Goal: Browse casually: Explore the website without a specific task or goal

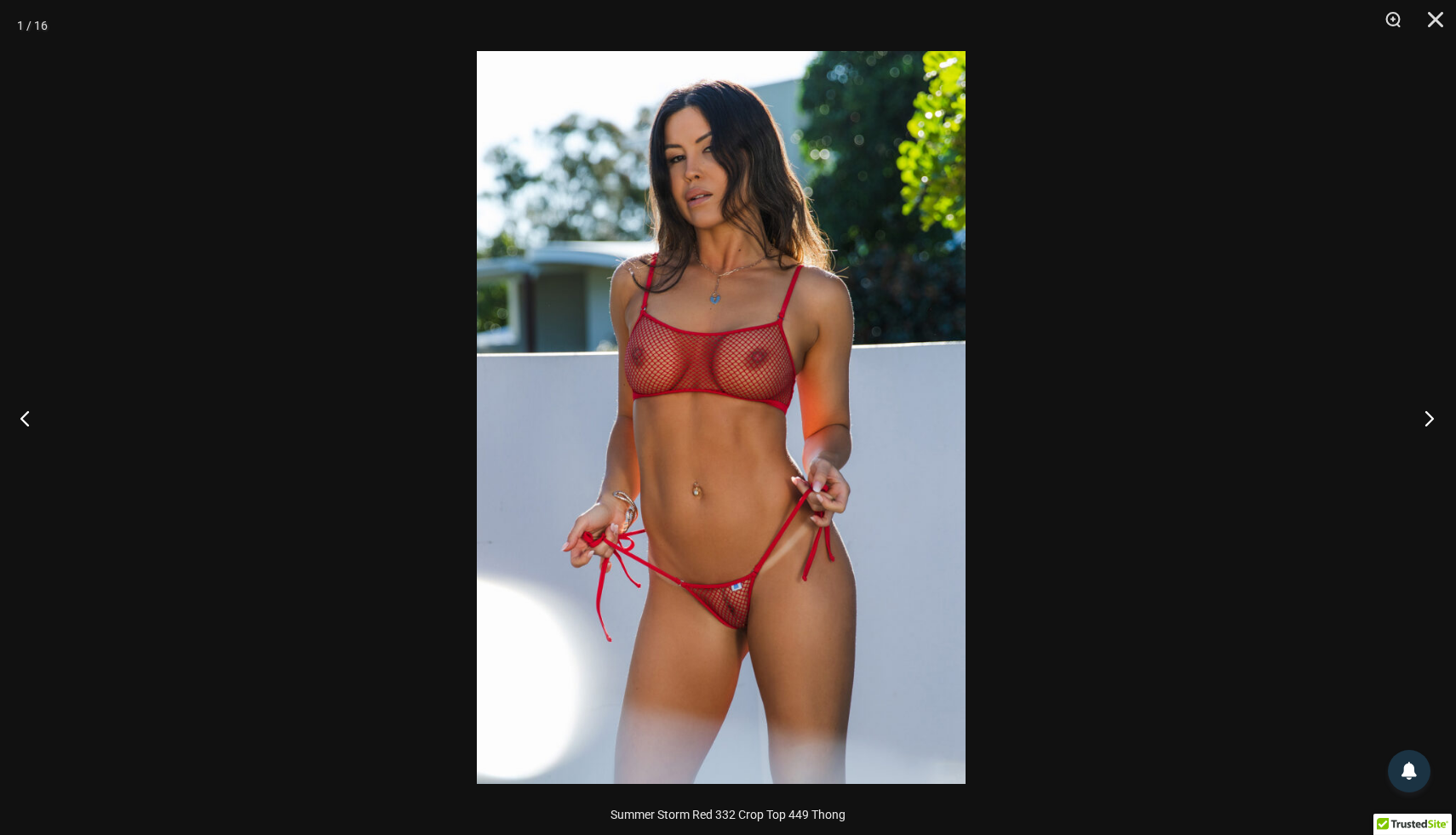
click at [1431, 417] on button "Next" at bounding box center [1424, 418] width 64 height 85
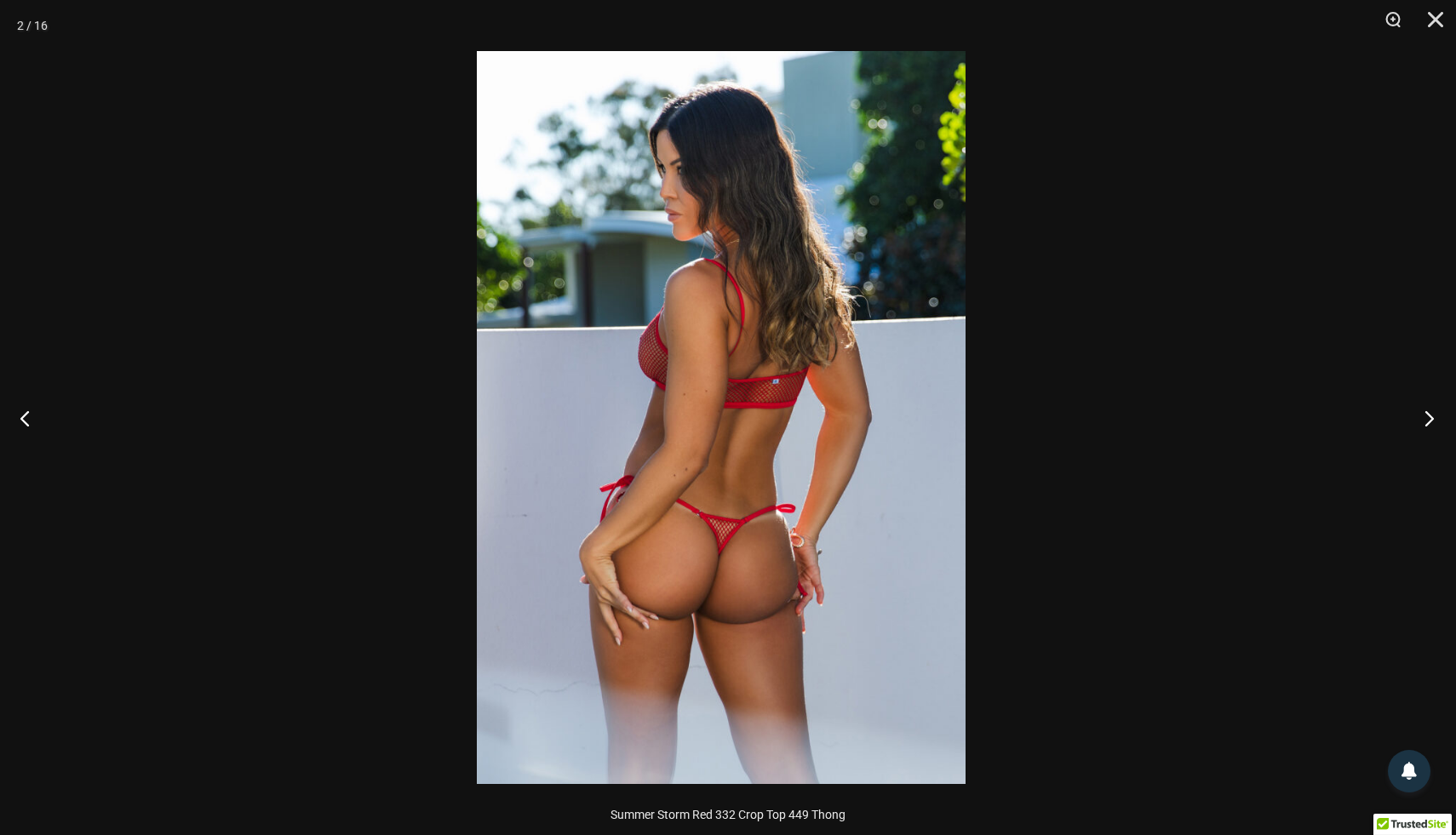
click at [1431, 417] on button "Next" at bounding box center [1424, 418] width 64 height 85
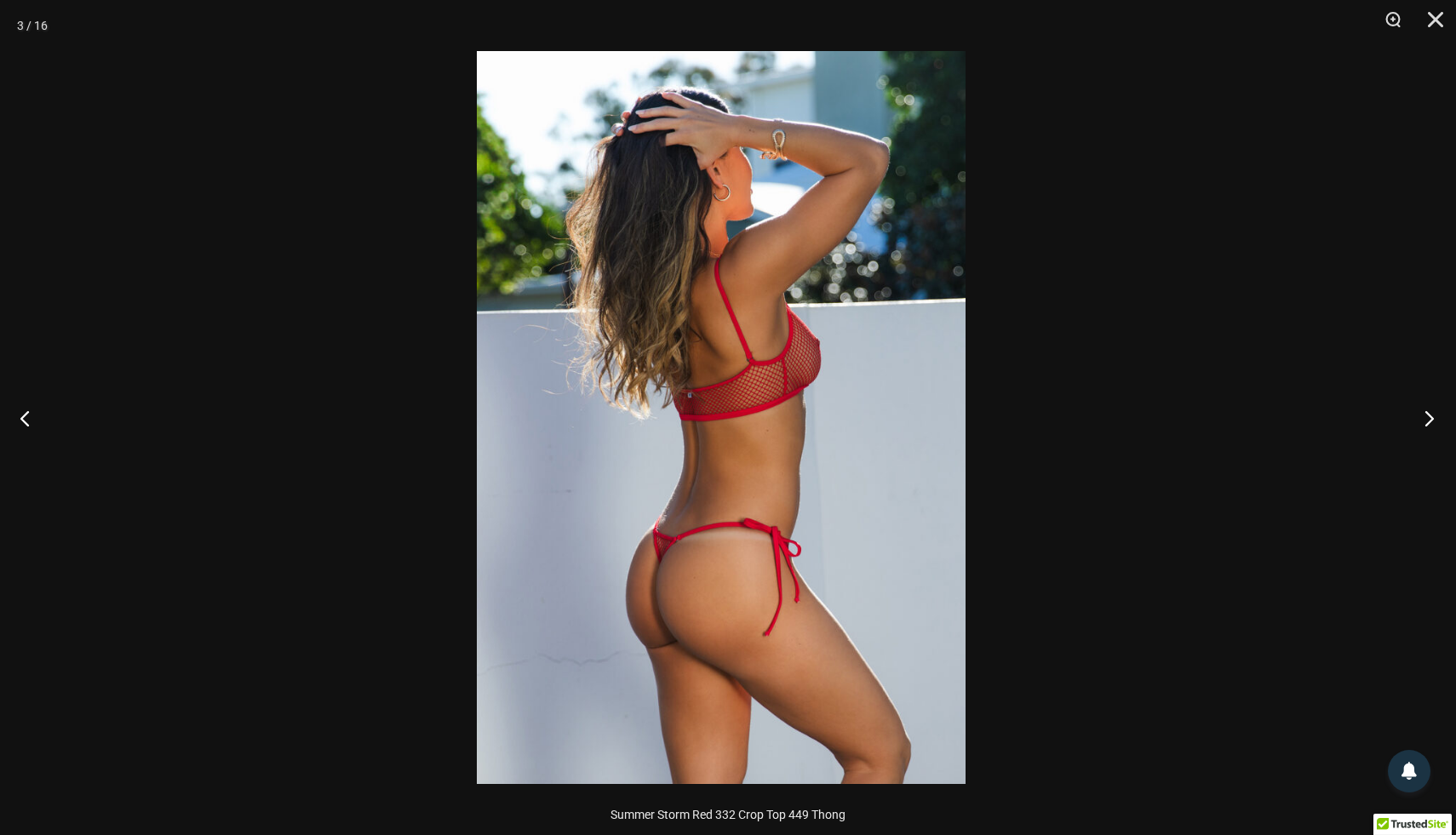
click at [1431, 417] on button "Next" at bounding box center [1424, 418] width 64 height 85
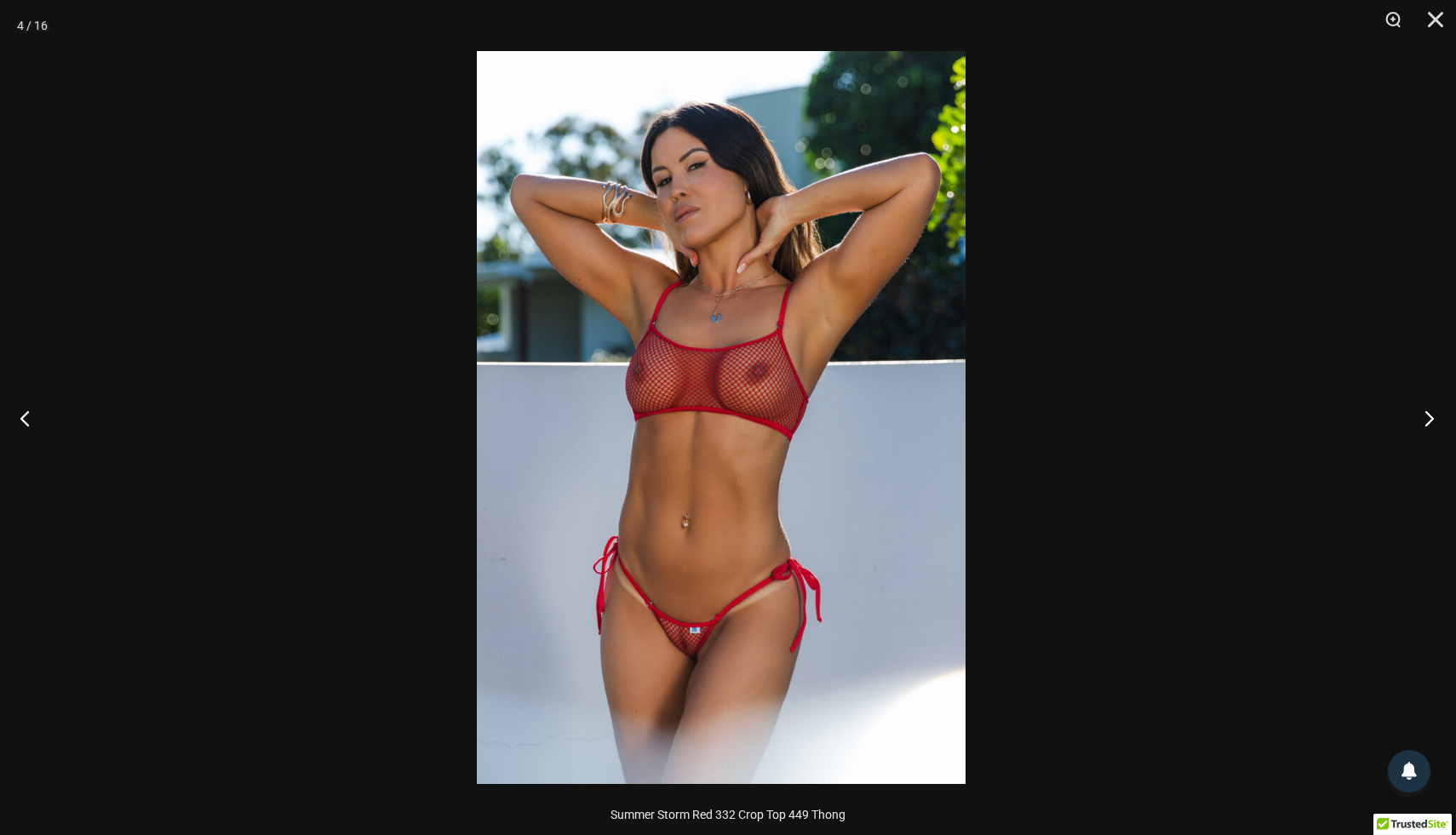
click at [1431, 417] on button "Next" at bounding box center [1424, 418] width 64 height 85
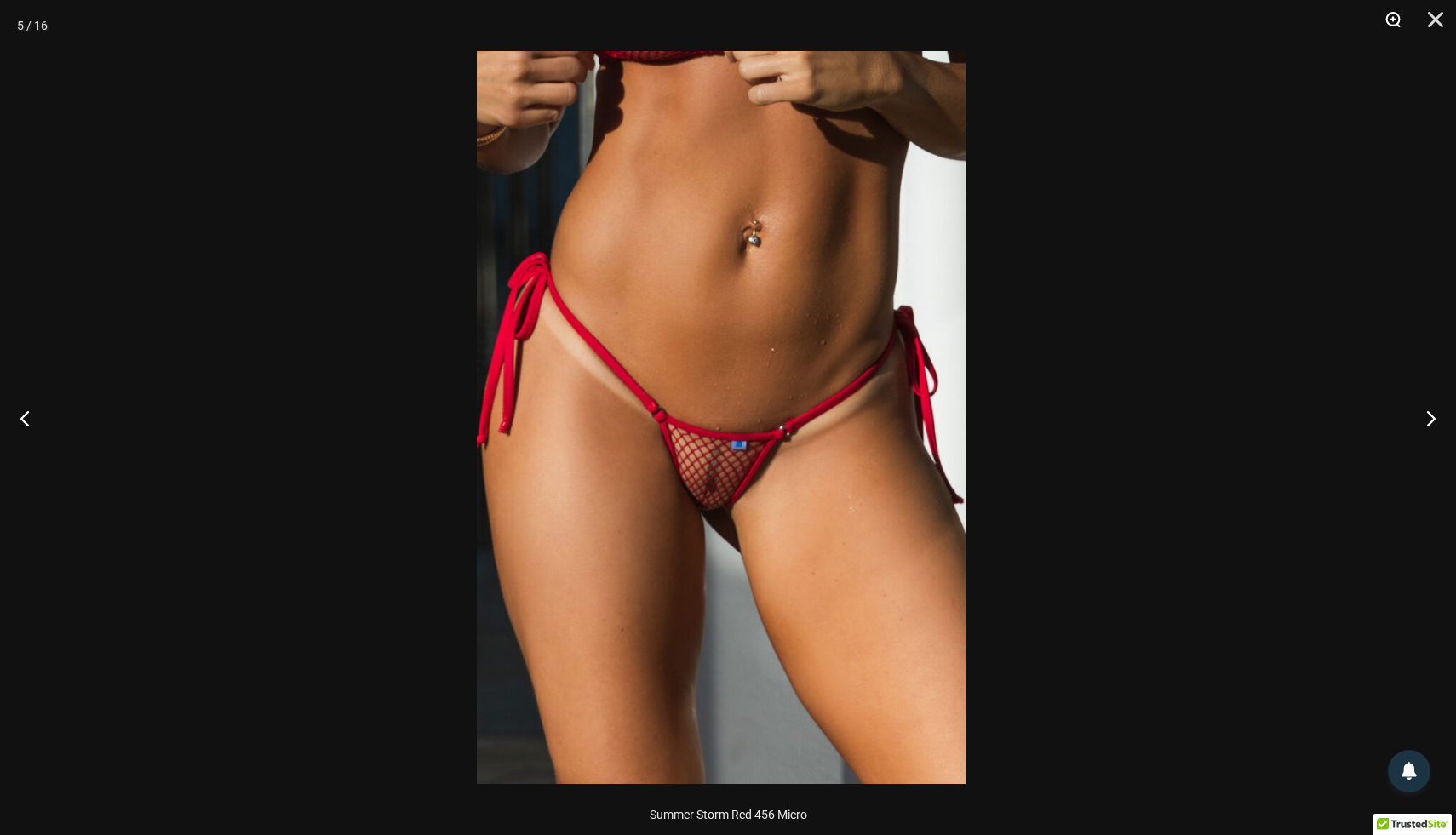
click at [1391, 23] on button "Zoom" at bounding box center [1386, 25] width 42 height 51
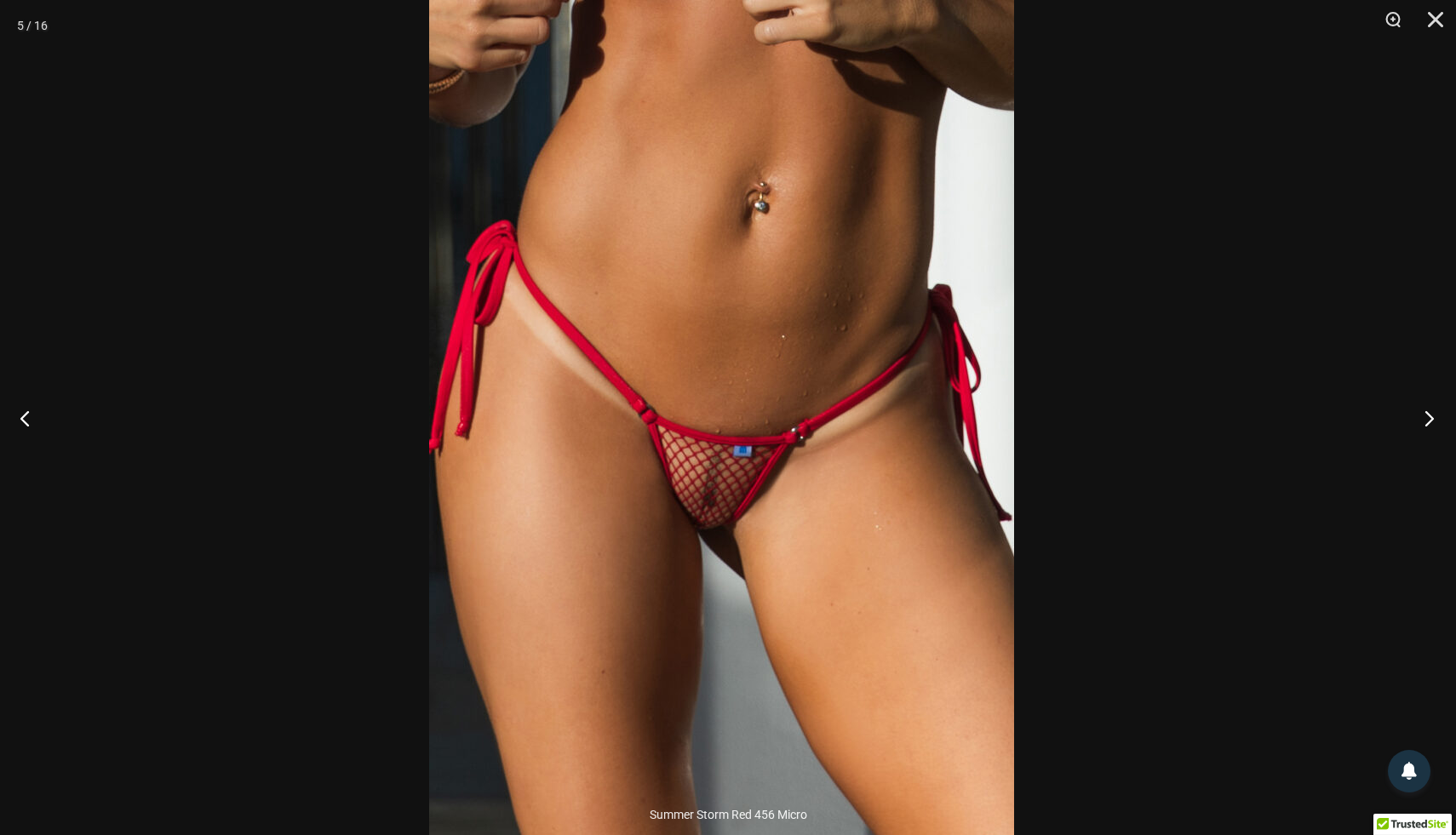
click at [1428, 420] on button "Next" at bounding box center [1424, 418] width 64 height 85
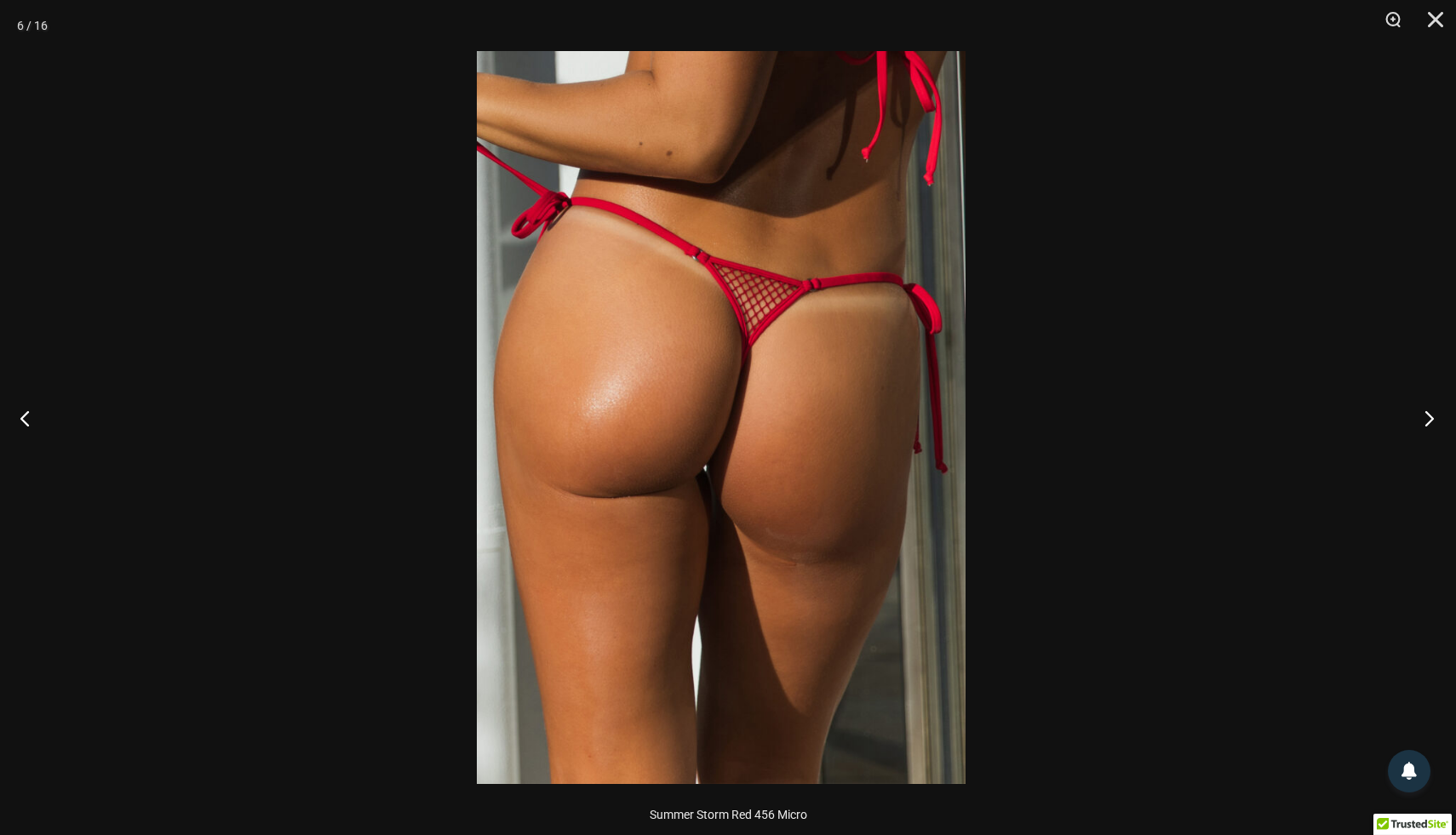
click at [1428, 420] on button "Next" at bounding box center [1424, 418] width 64 height 85
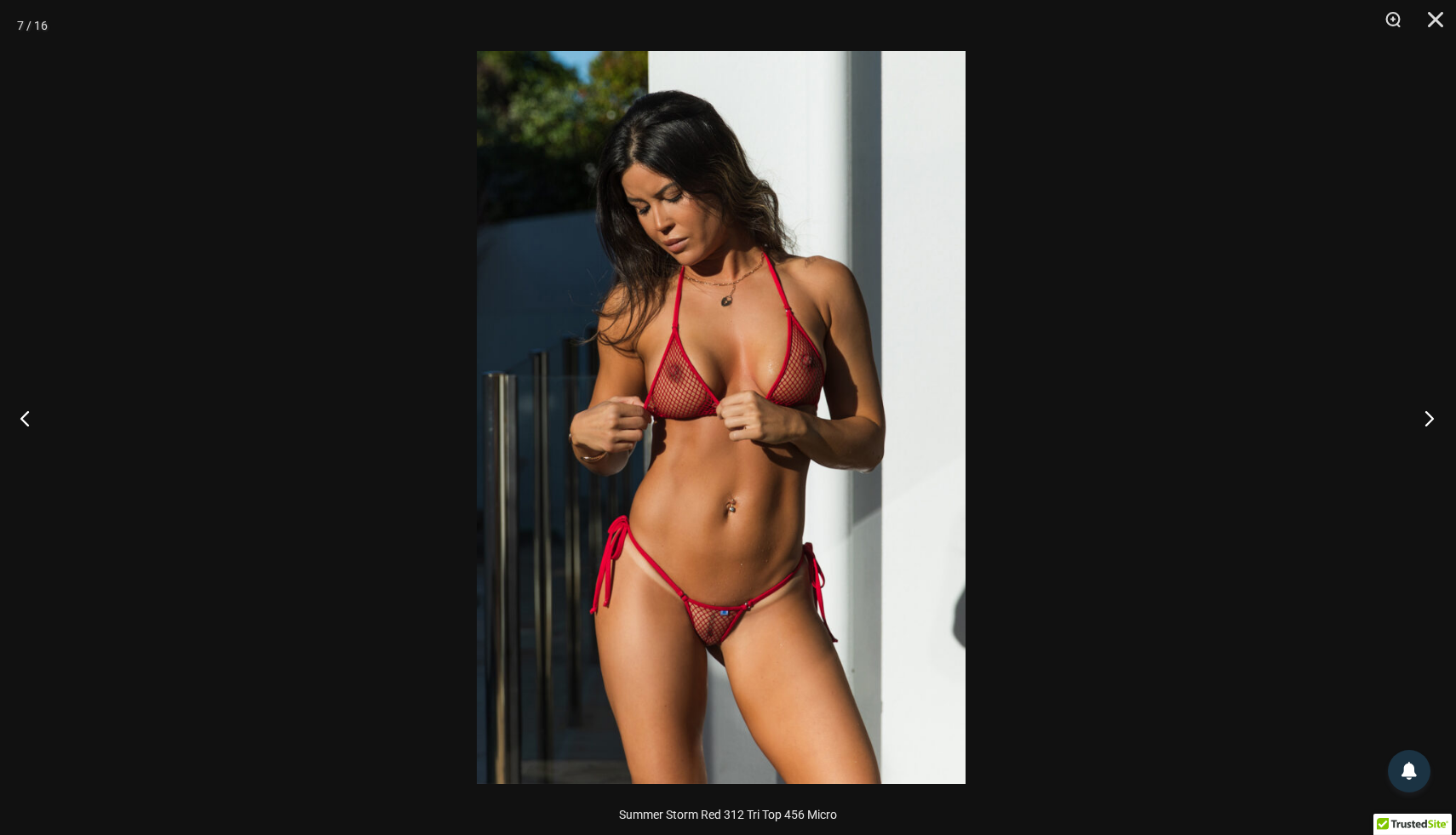
click at [1428, 420] on button "Next" at bounding box center [1424, 418] width 64 height 85
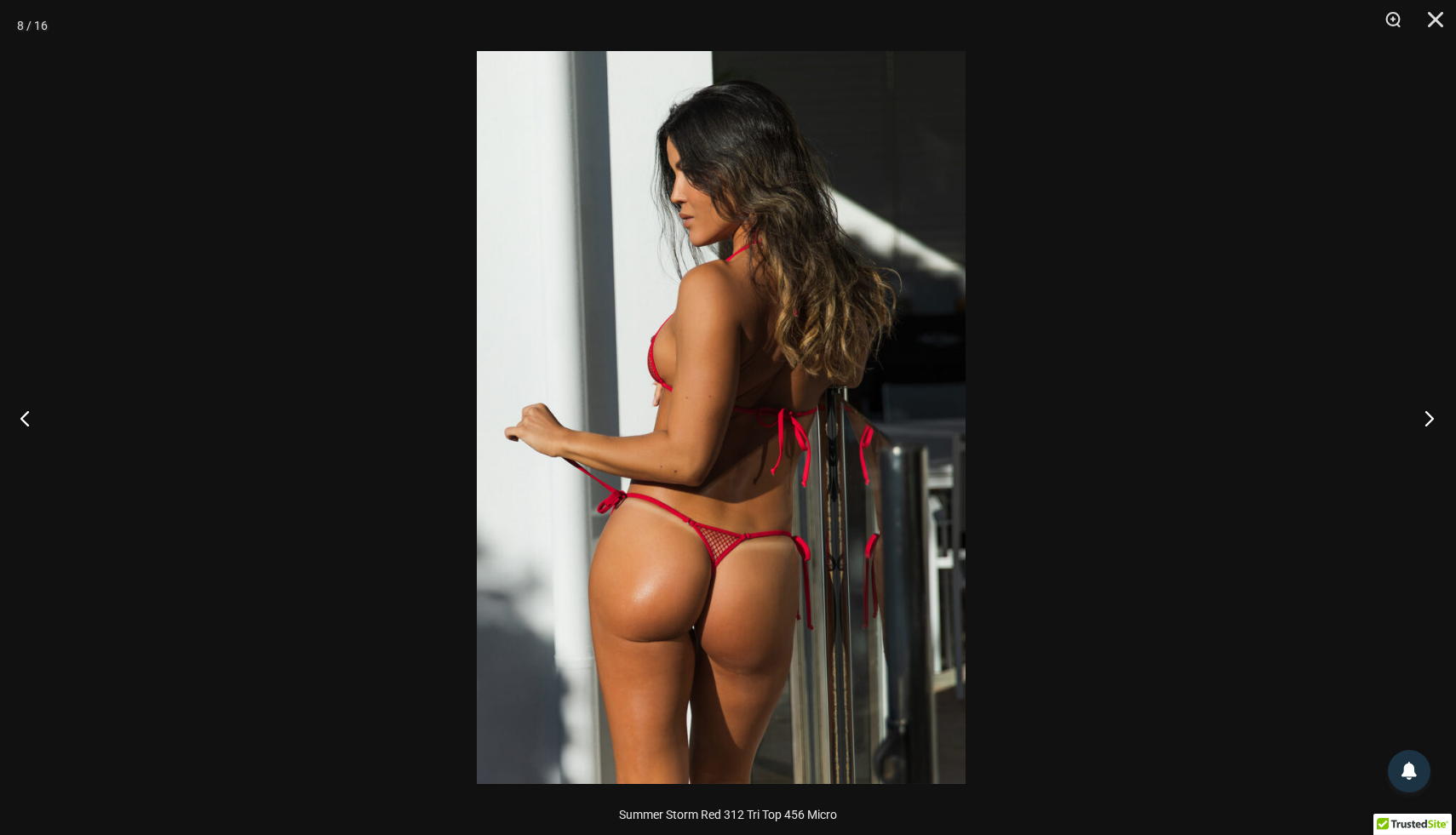
click at [1428, 420] on button "Next" at bounding box center [1424, 418] width 64 height 85
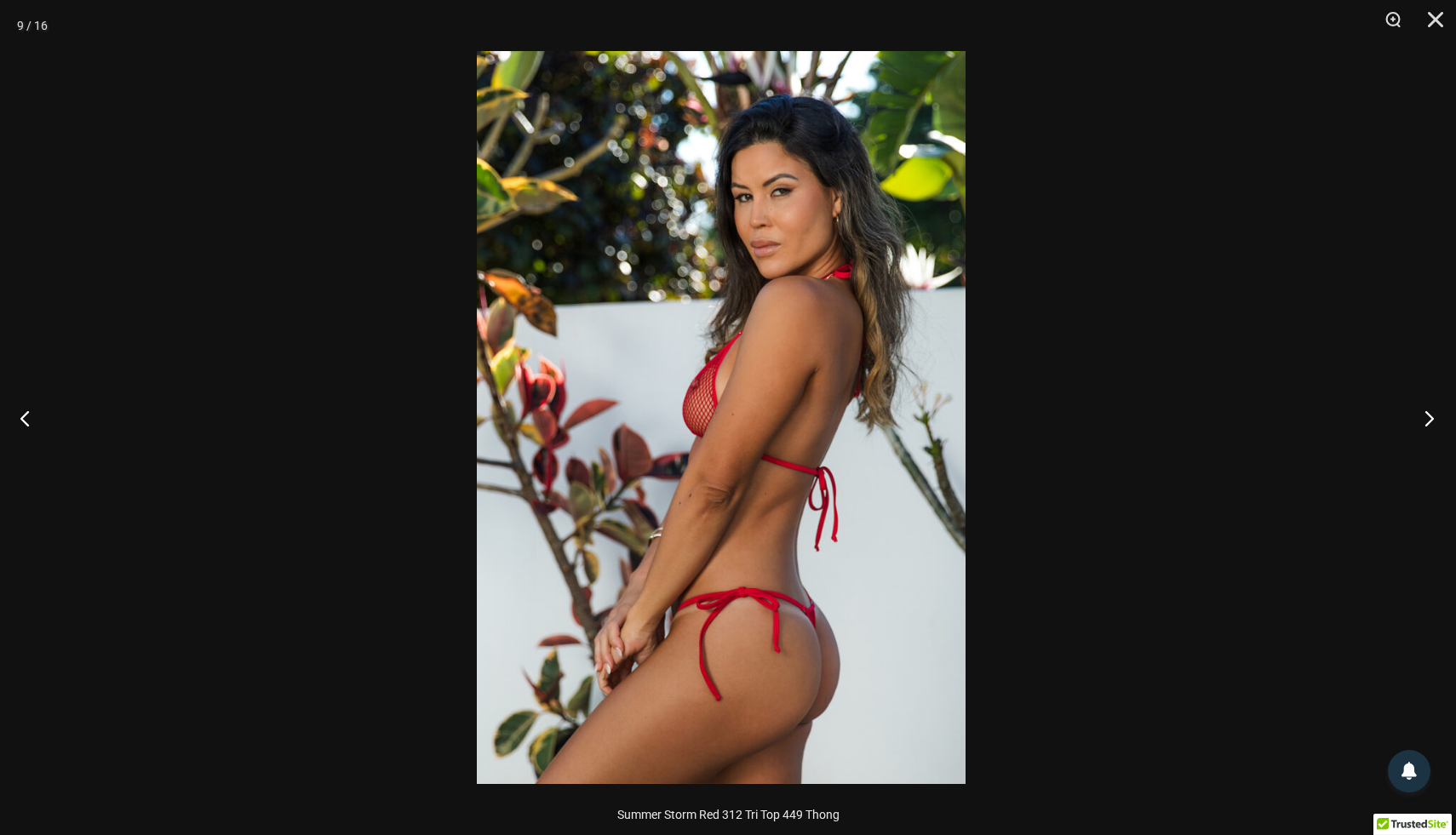
click at [1428, 420] on button "Next" at bounding box center [1424, 418] width 64 height 85
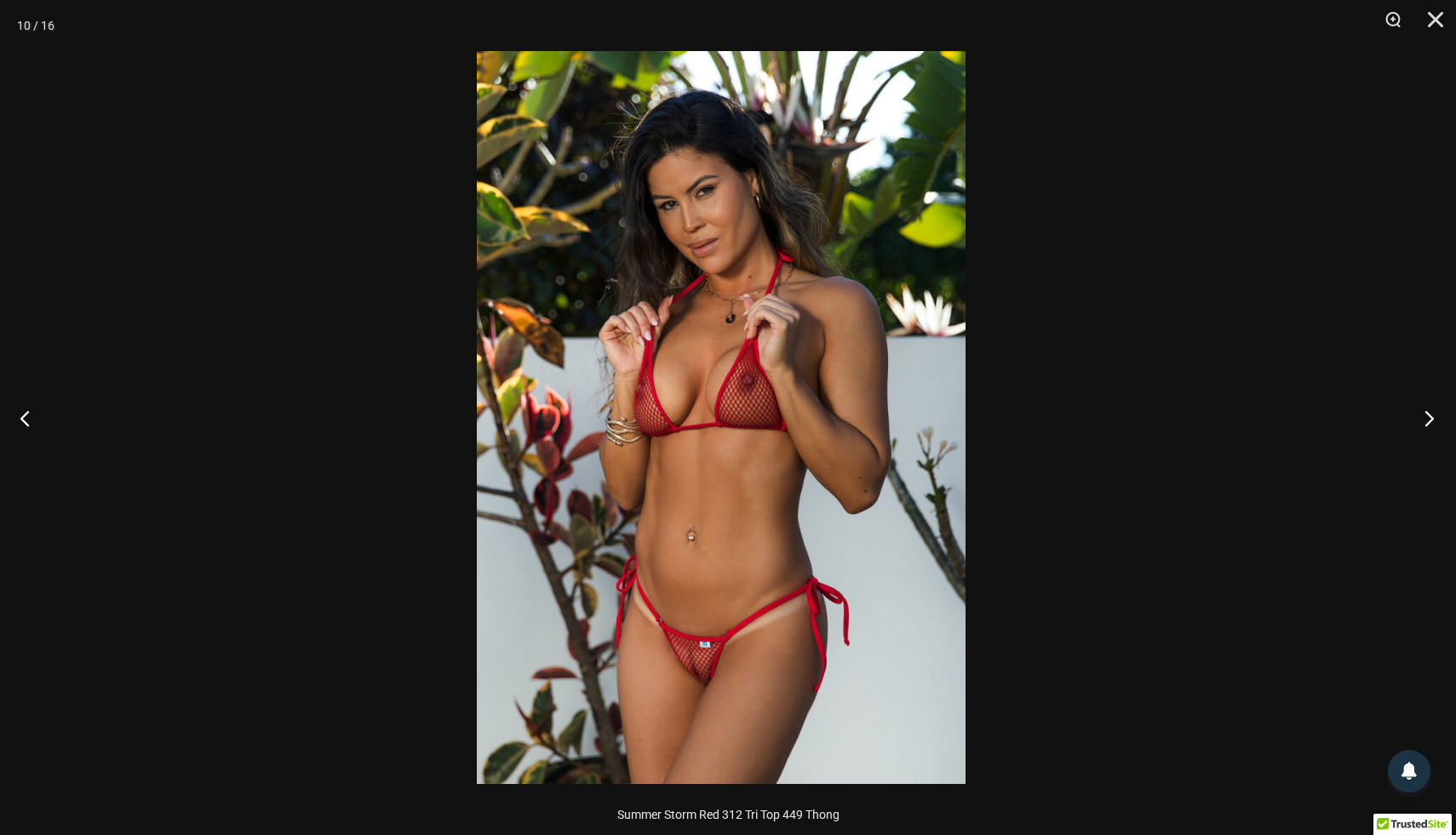
click at [1428, 420] on button "Next" at bounding box center [1424, 418] width 64 height 85
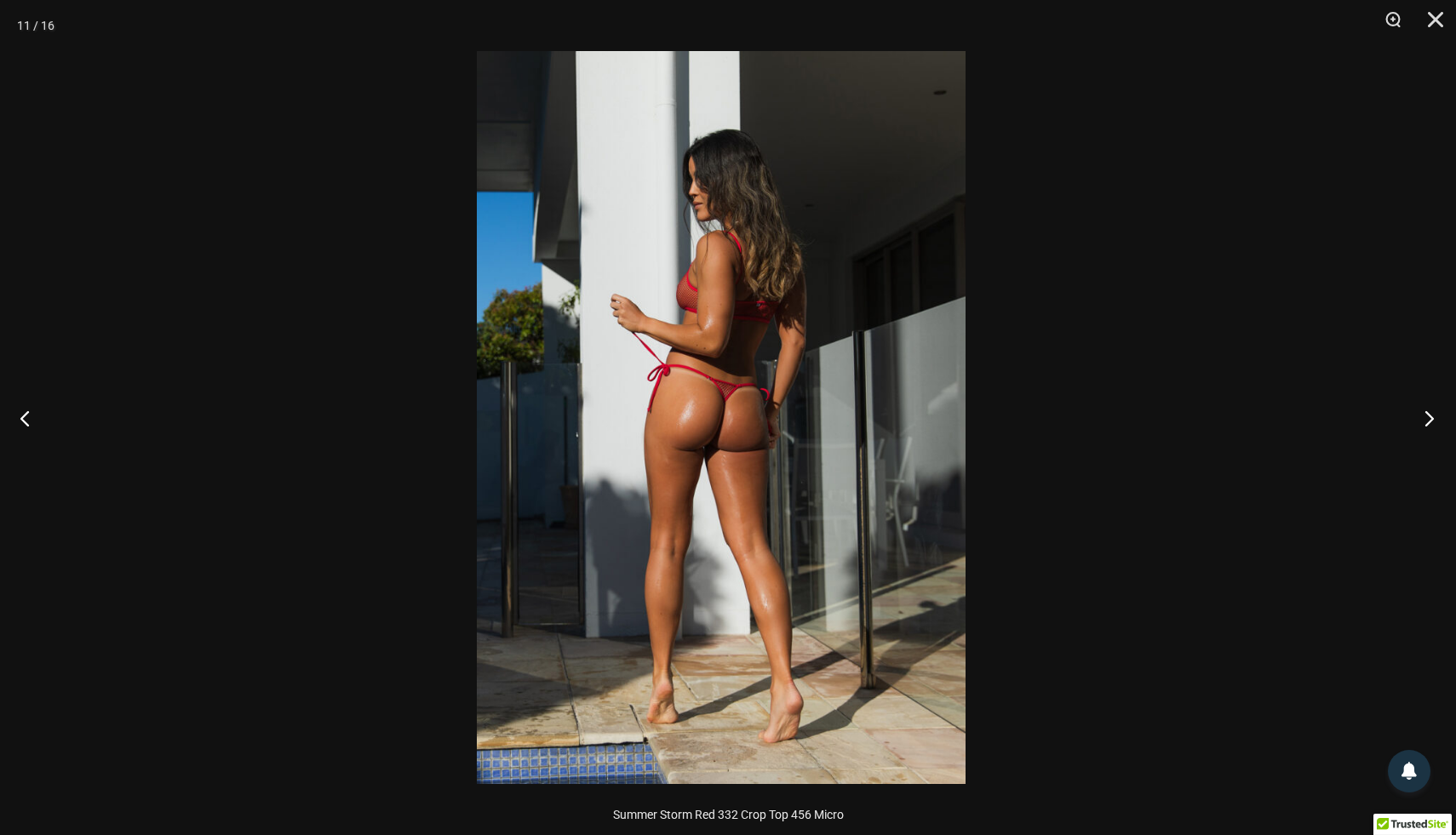
click at [1428, 420] on button "Next" at bounding box center [1424, 418] width 64 height 85
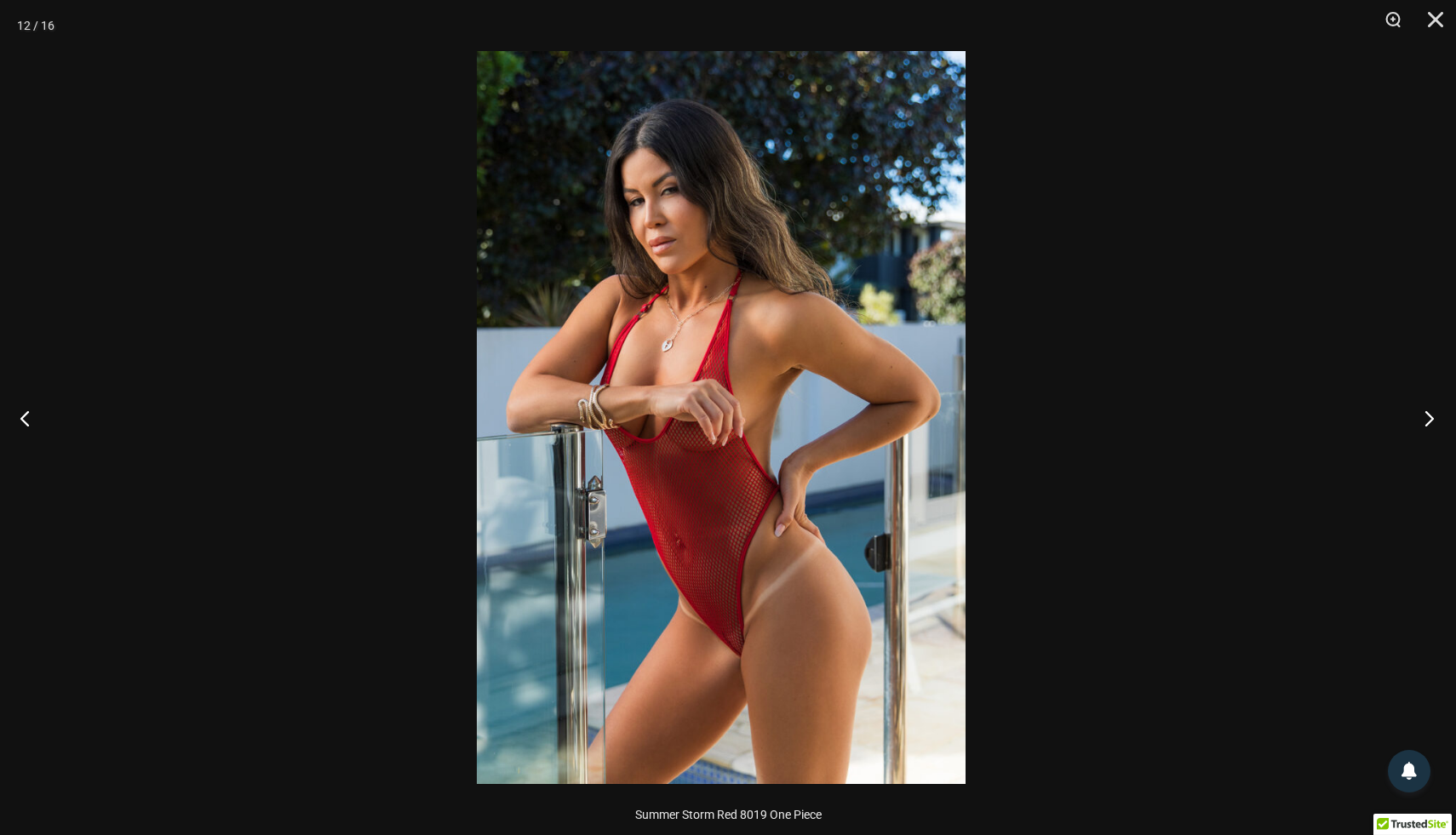
click at [1428, 420] on button "Next" at bounding box center [1424, 418] width 64 height 85
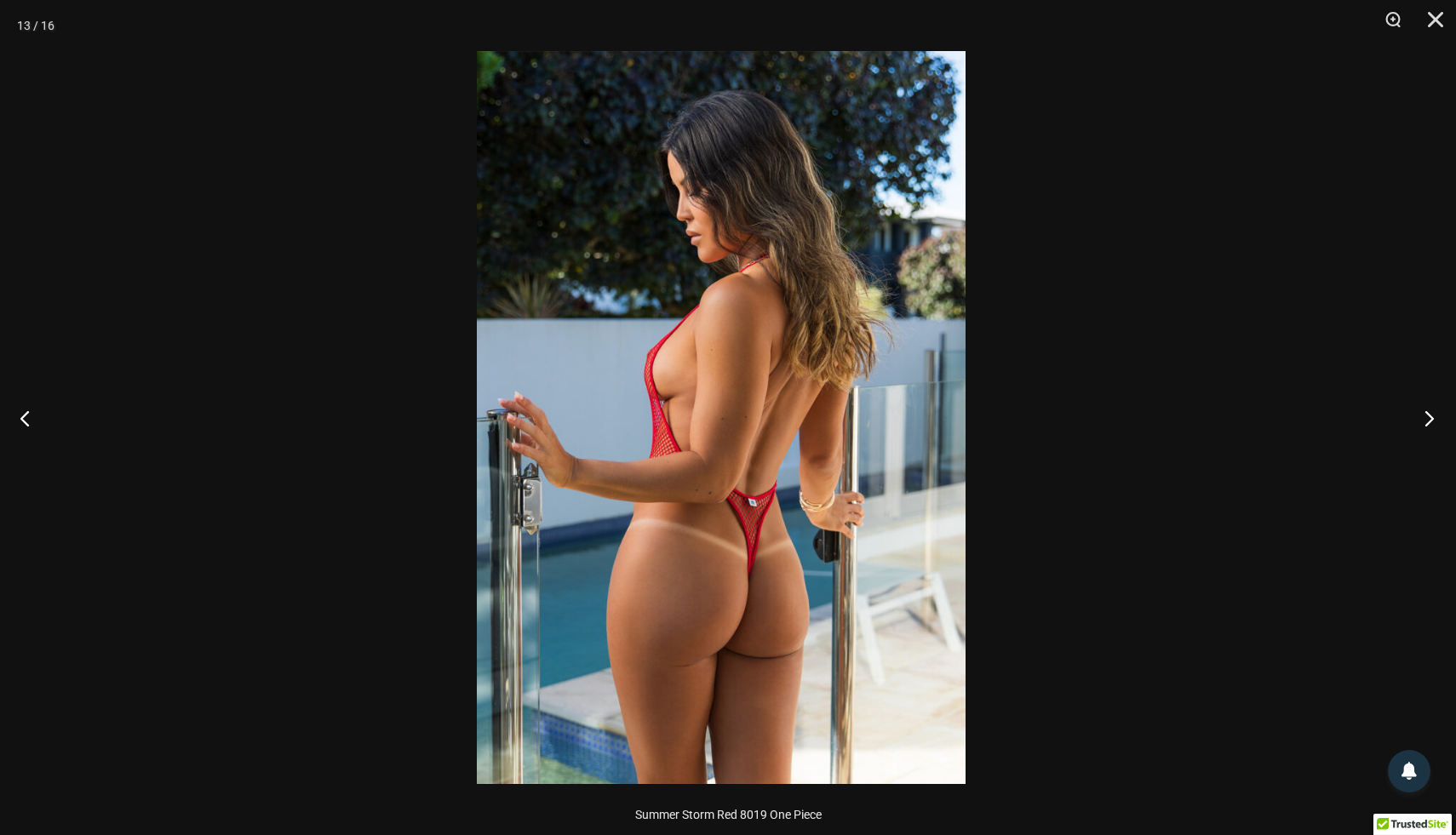
click at [1428, 420] on button "Next" at bounding box center [1424, 418] width 64 height 85
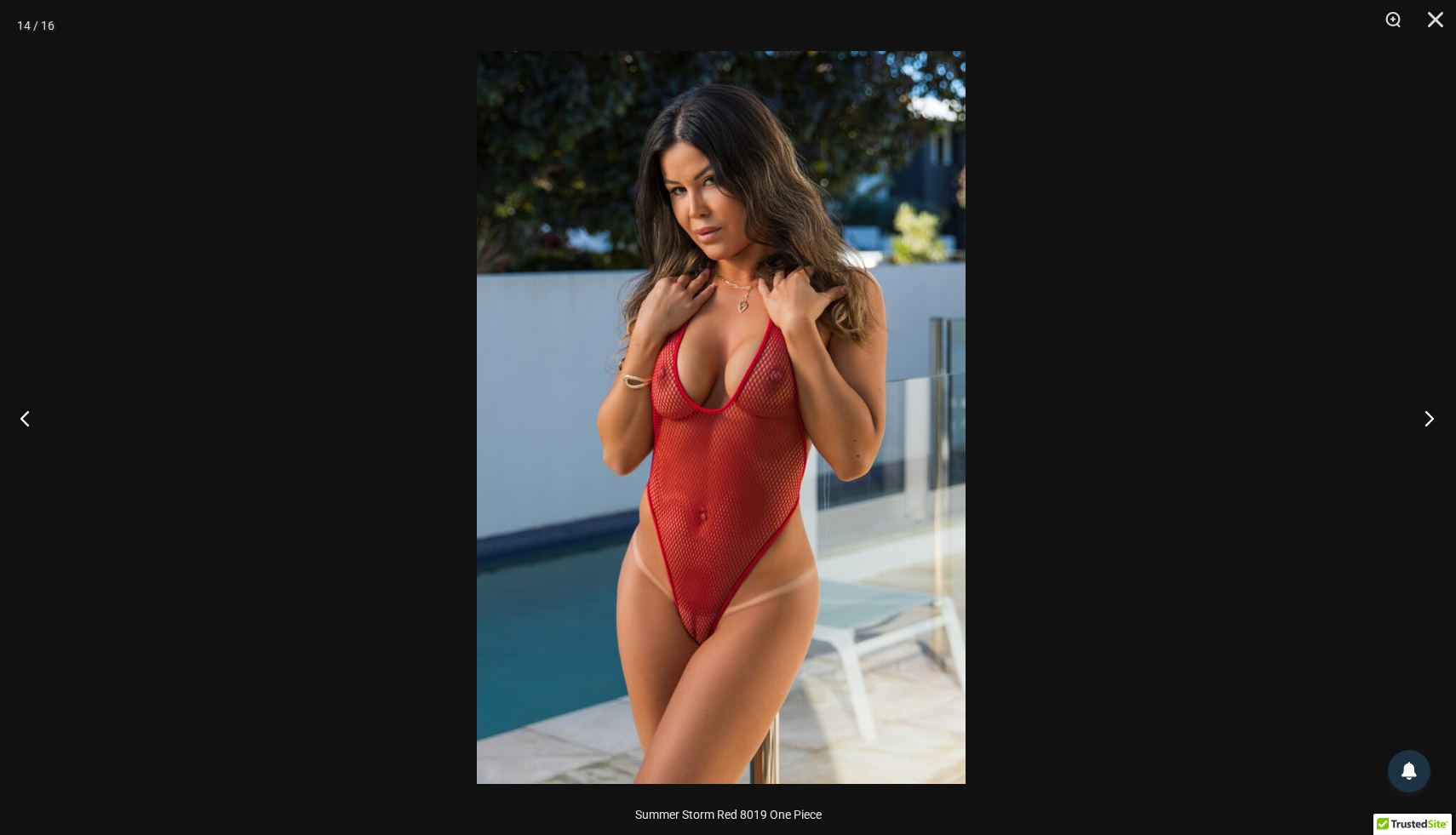
click at [1428, 420] on button "Next" at bounding box center [1424, 418] width 64 height 85
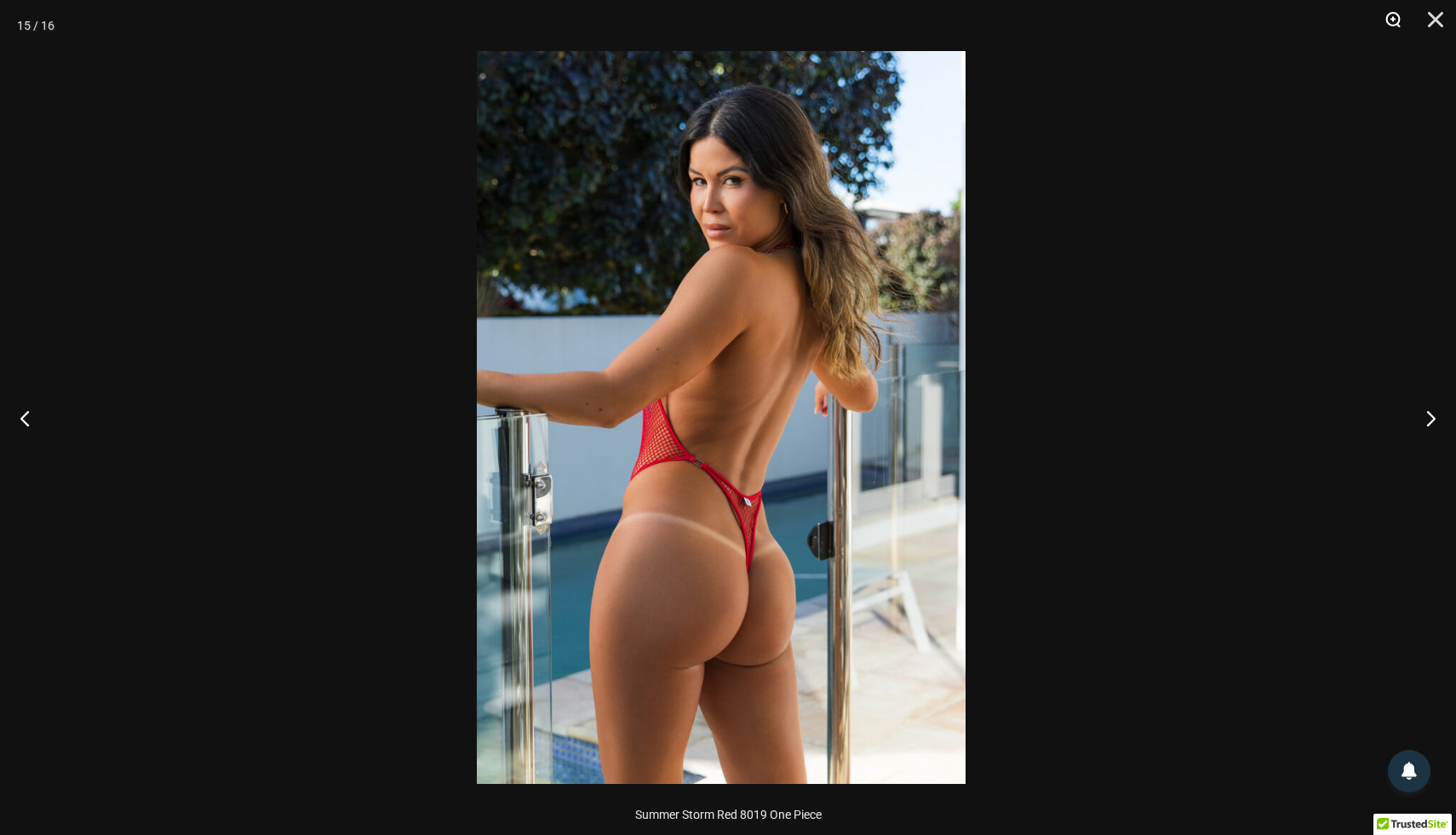
click at [1392, 25] on button "Zoom" at bounding box center [1386, 25] width 42 height 51
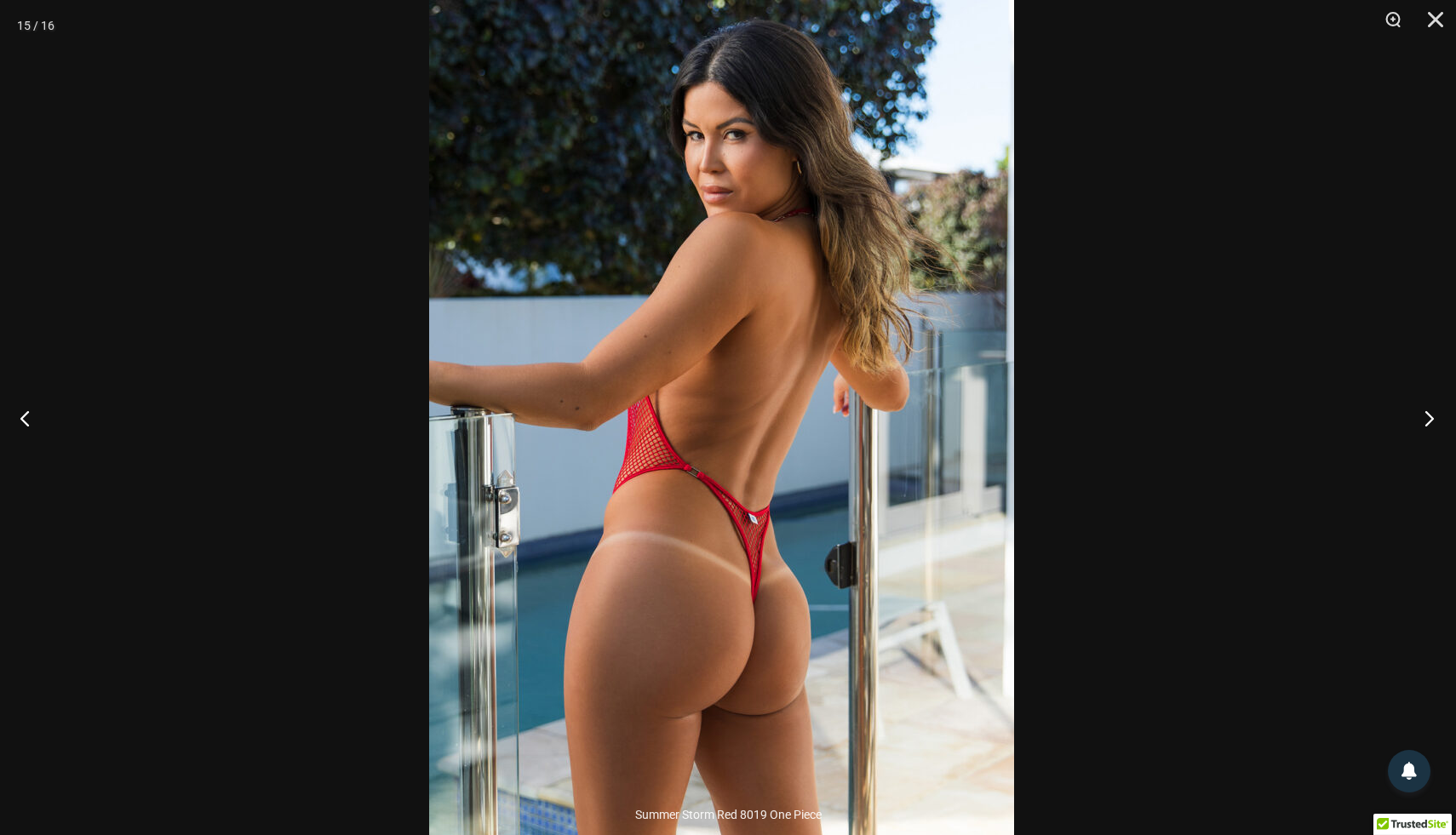
click at [1429, 422] on button "Next" at bounding box center [1424, 418] width 64 height 85
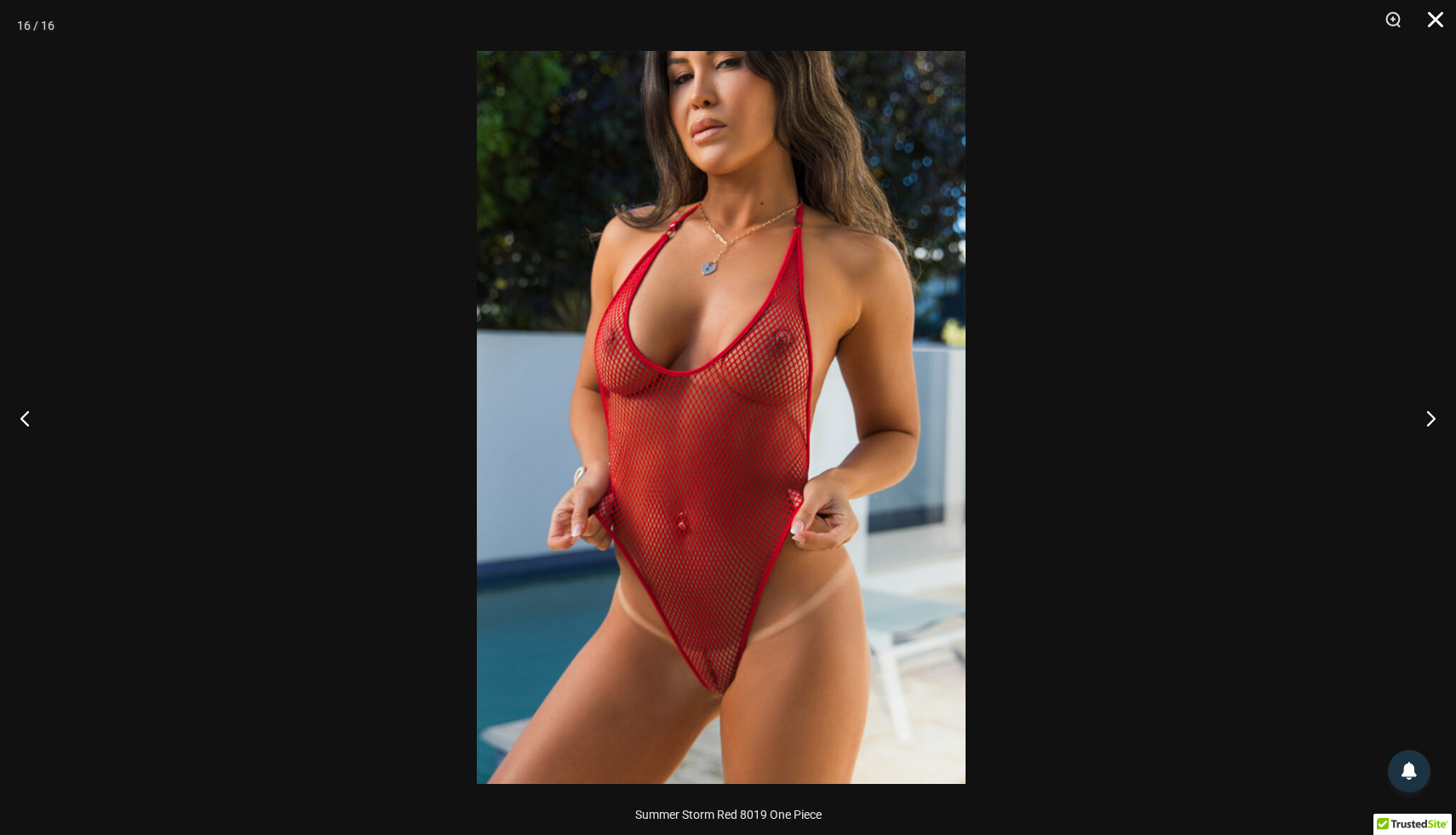
click at [1436, 15] on button "Close" at bounding box center [1429, 25] width 42 height 51
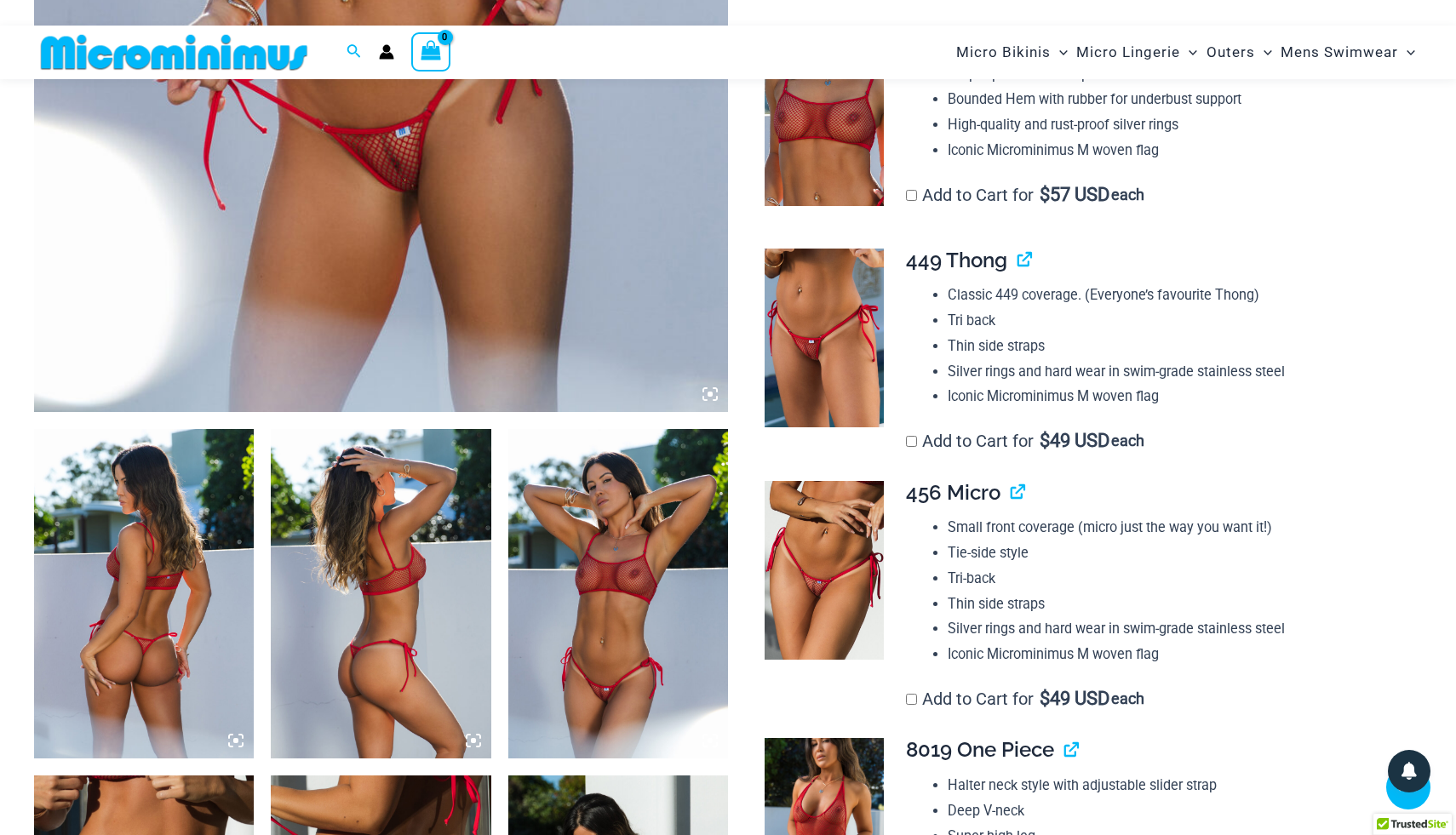
scroll to position [804, 0]
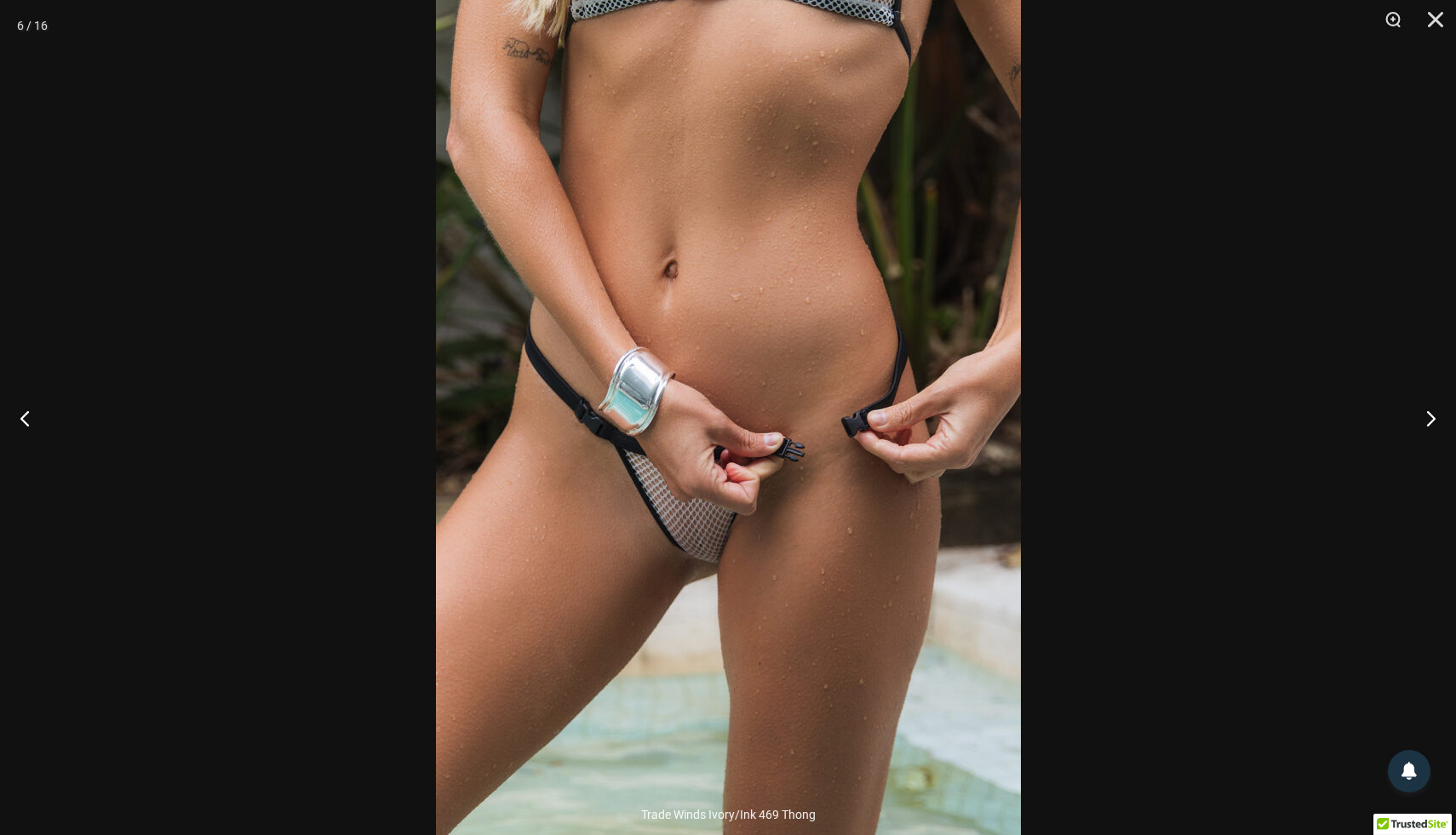
scroll to position [304, 0]
click at [1427, 417] on button "Next" at bounding box center [1424, 418] width 64 height 85
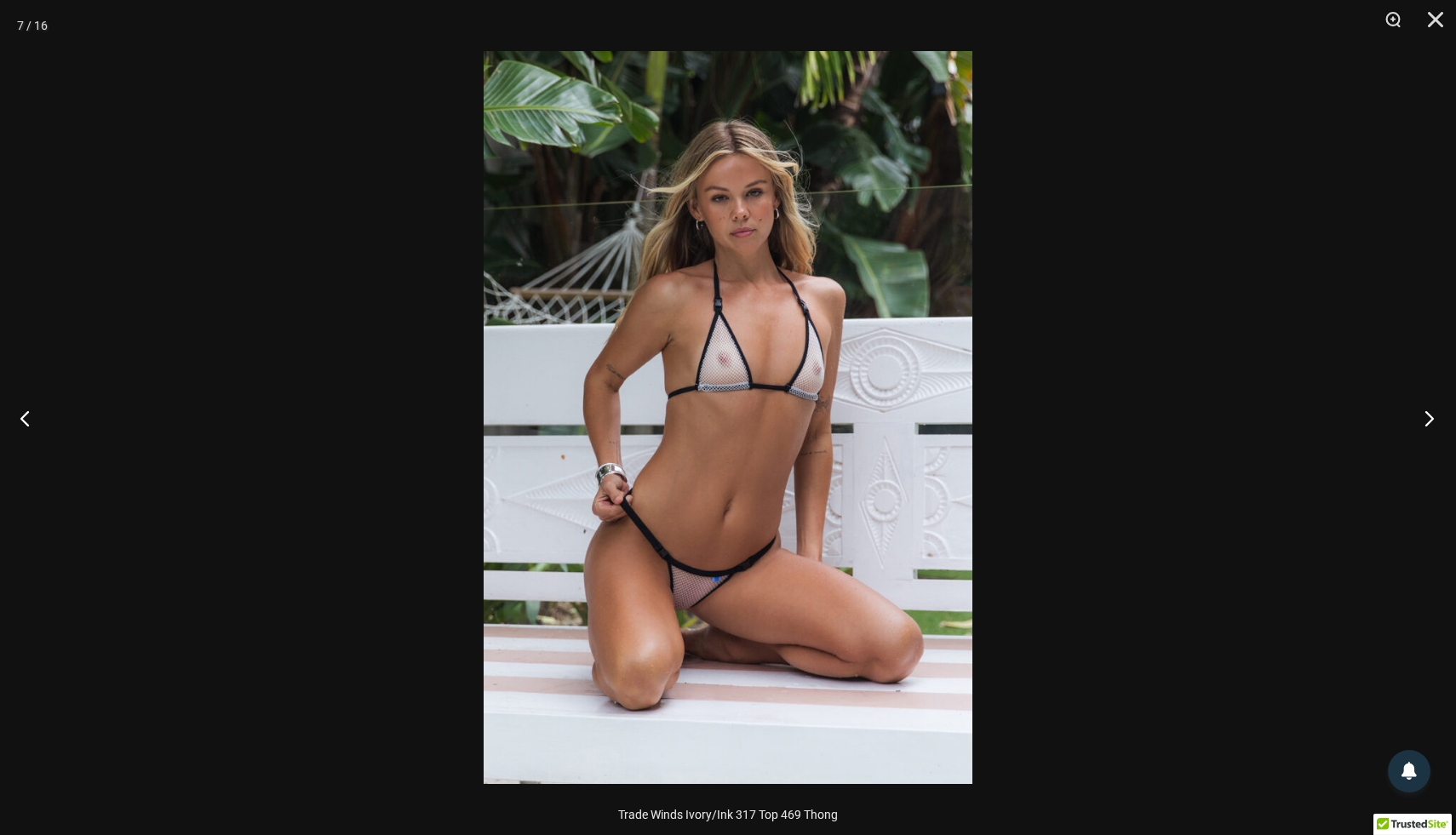
click at [1427, 417] on button "Next" at bounding box center [1424, 418] width 64 height 85
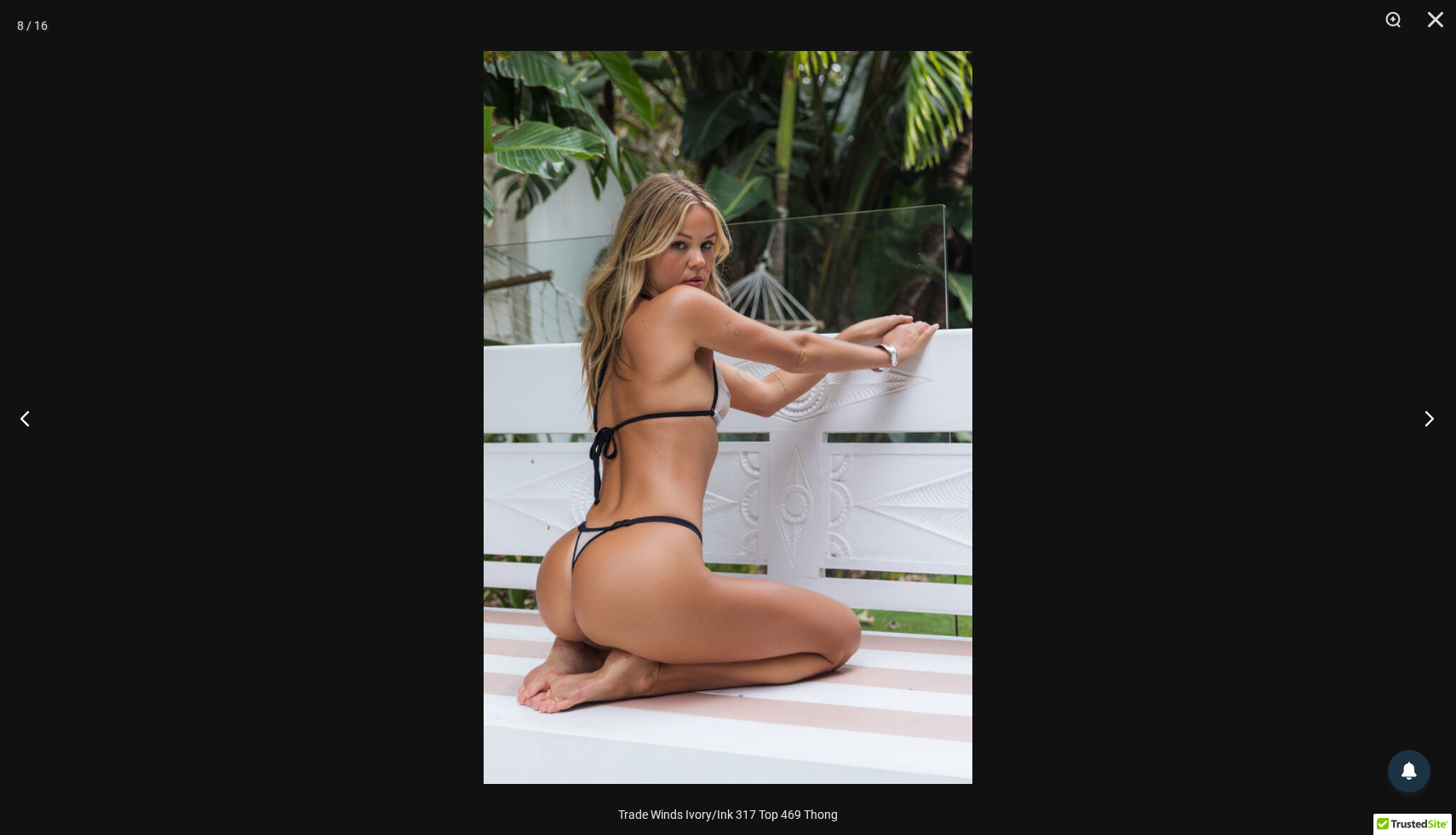
click at [1427, 417] on button "Next" at bounding box center [1424, 418] width 64 height 85
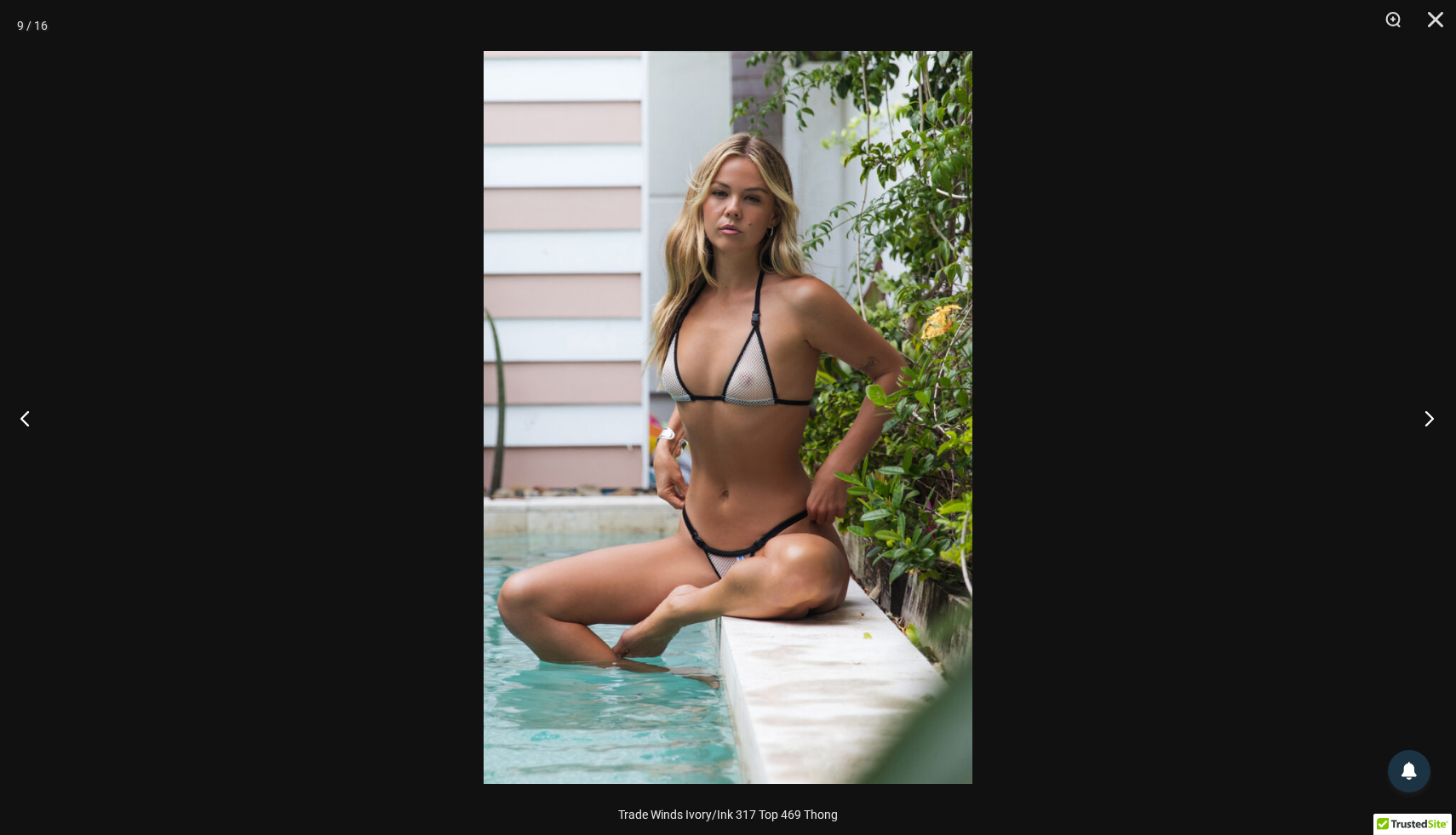
click at [1427, 417] on button "Next" at bounding box center [1424, 418] width 64 height 85
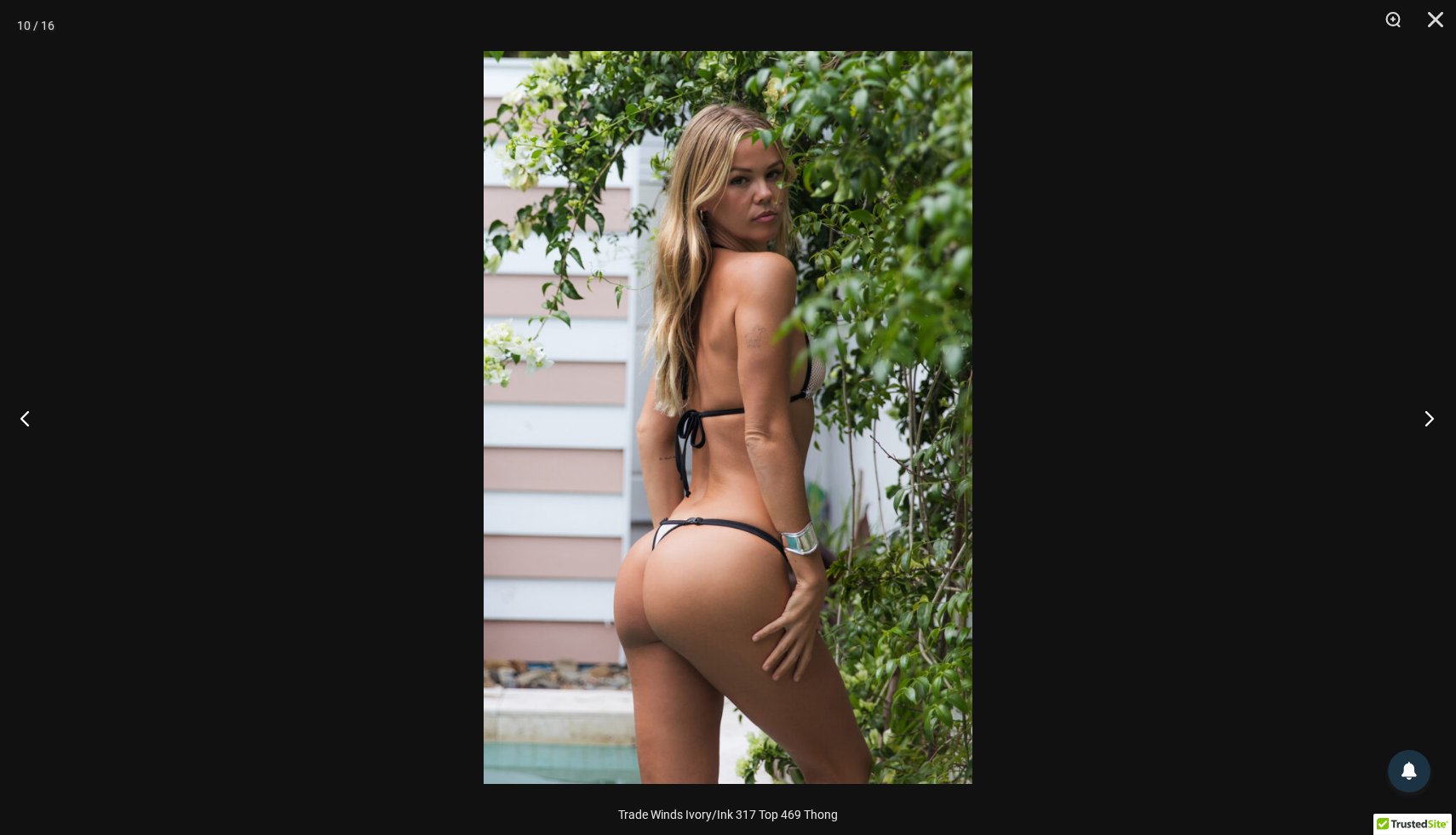
click at [1427, 417] on button "Next" at bounding box center [1424, 418] width 64 height 85
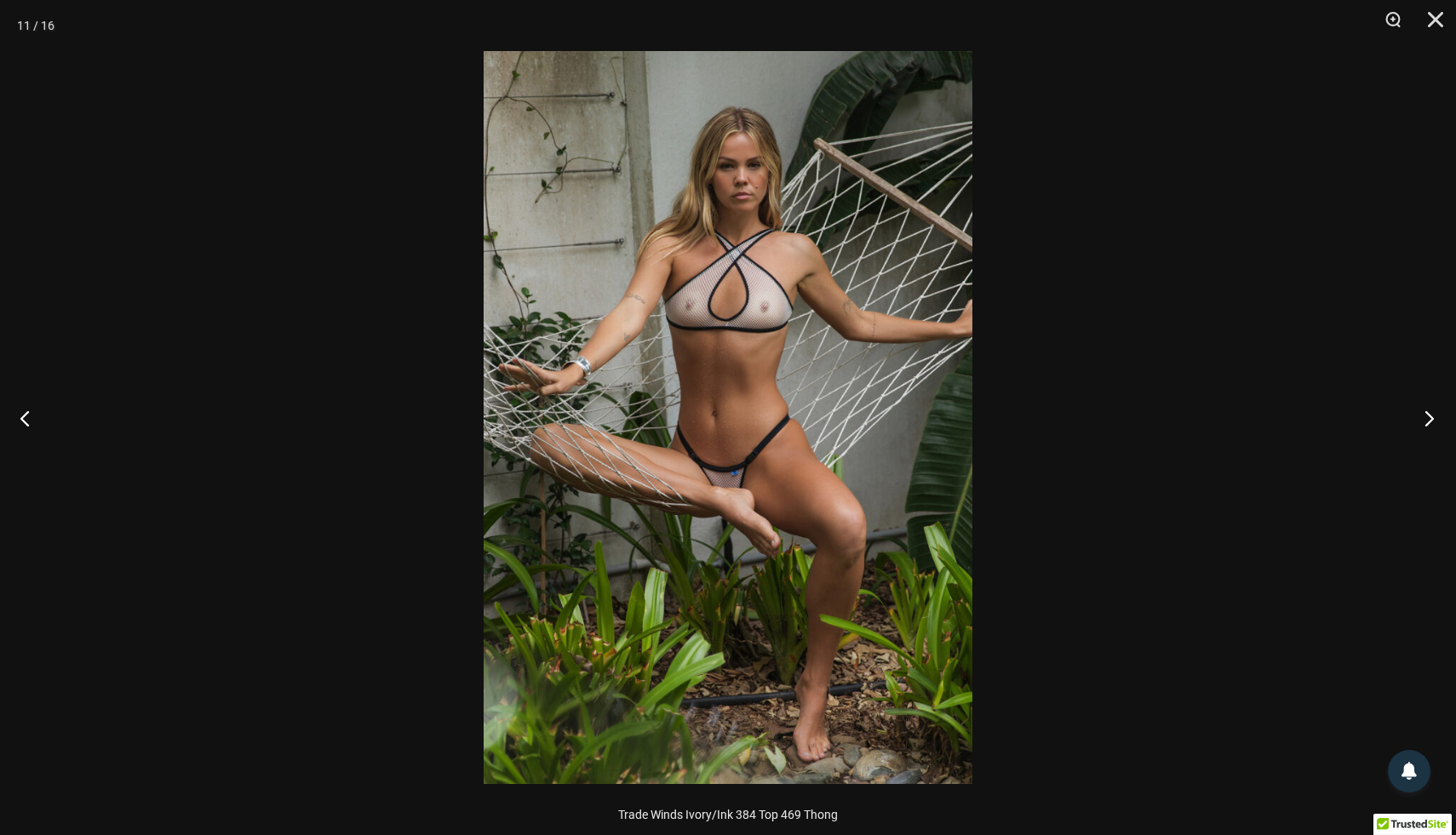
click at [1427, 417] on button "Next" at bounding box center [1424, 418] width 64 height 85
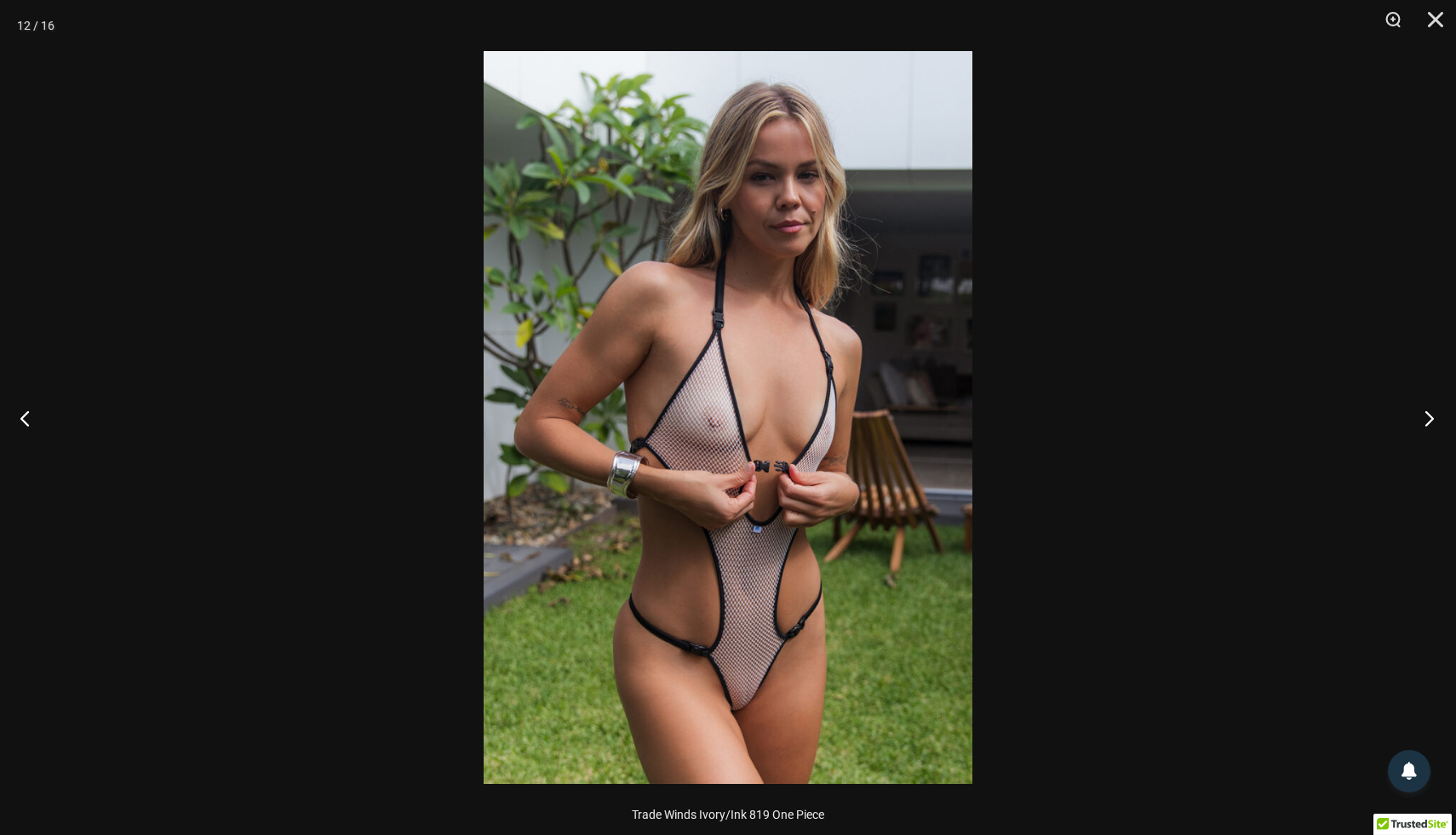
click at [1427, 417] on button "Next" at bounding box center [1424, 418] width 64 height 85
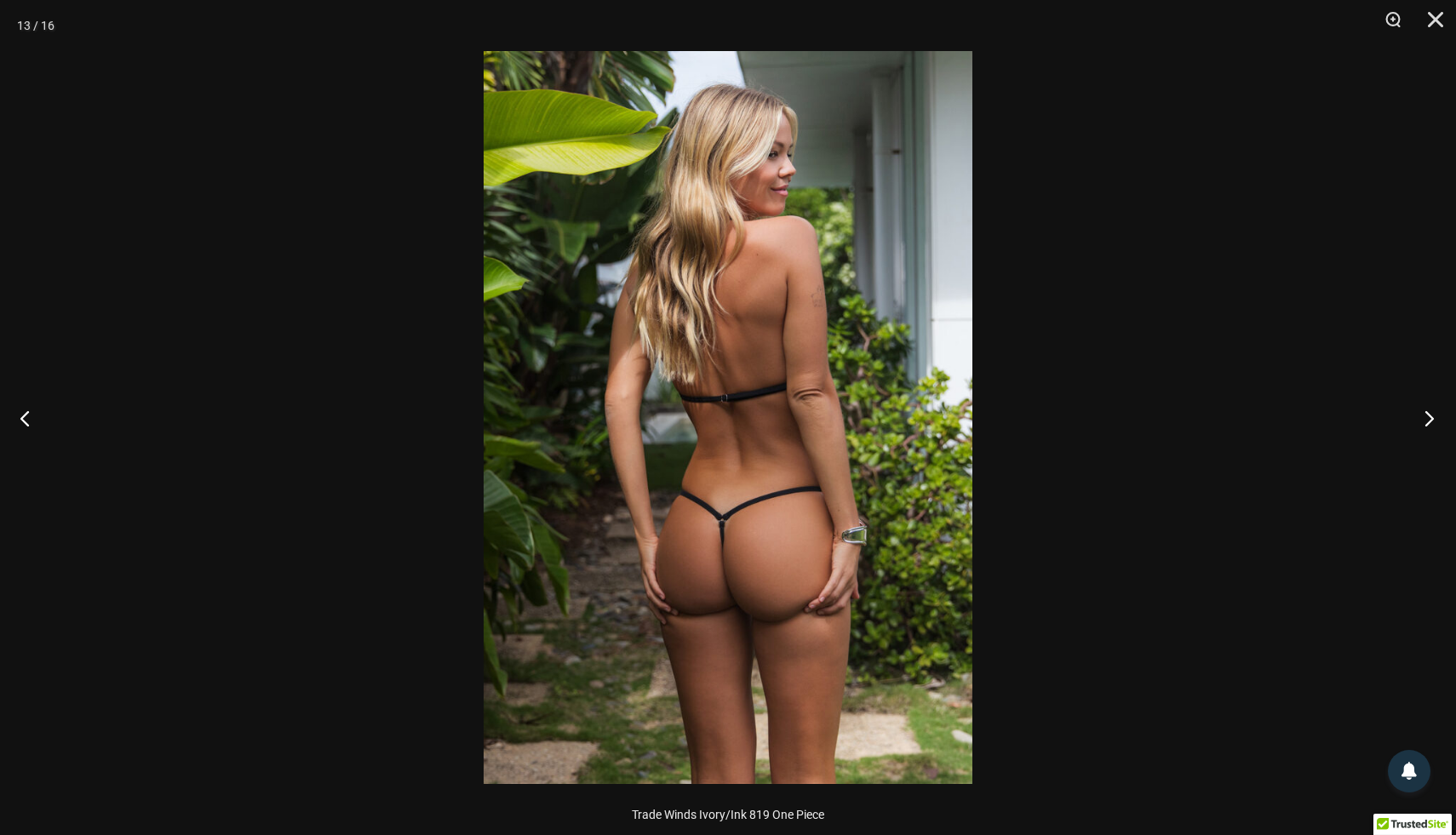
click at [1427, 417] on button "Next" at bounding box center [1424, 418] width 64 height 85
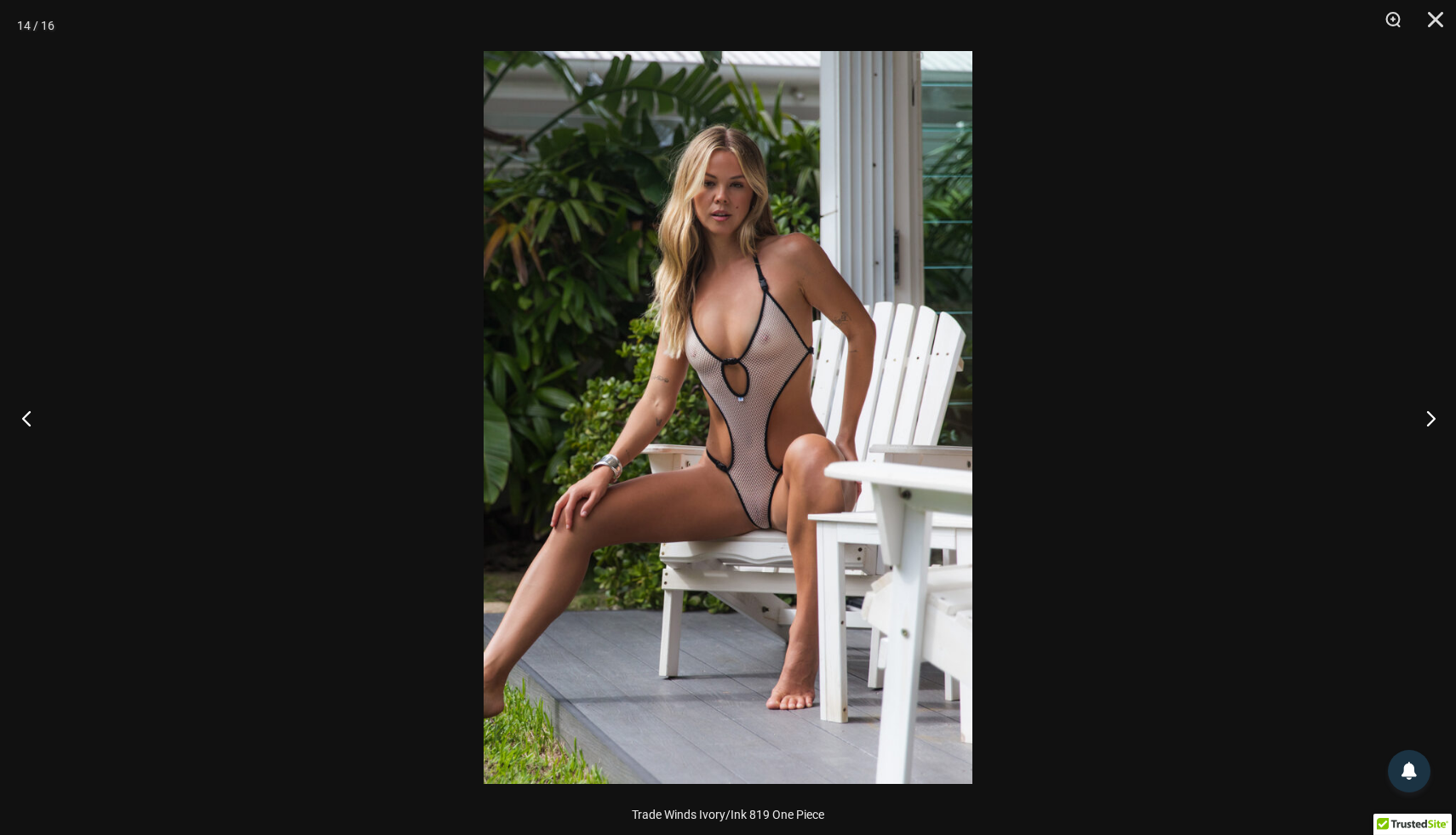
click at [31, 410] on button "Previous" at bounding box center [31, 418] width 64 height 85
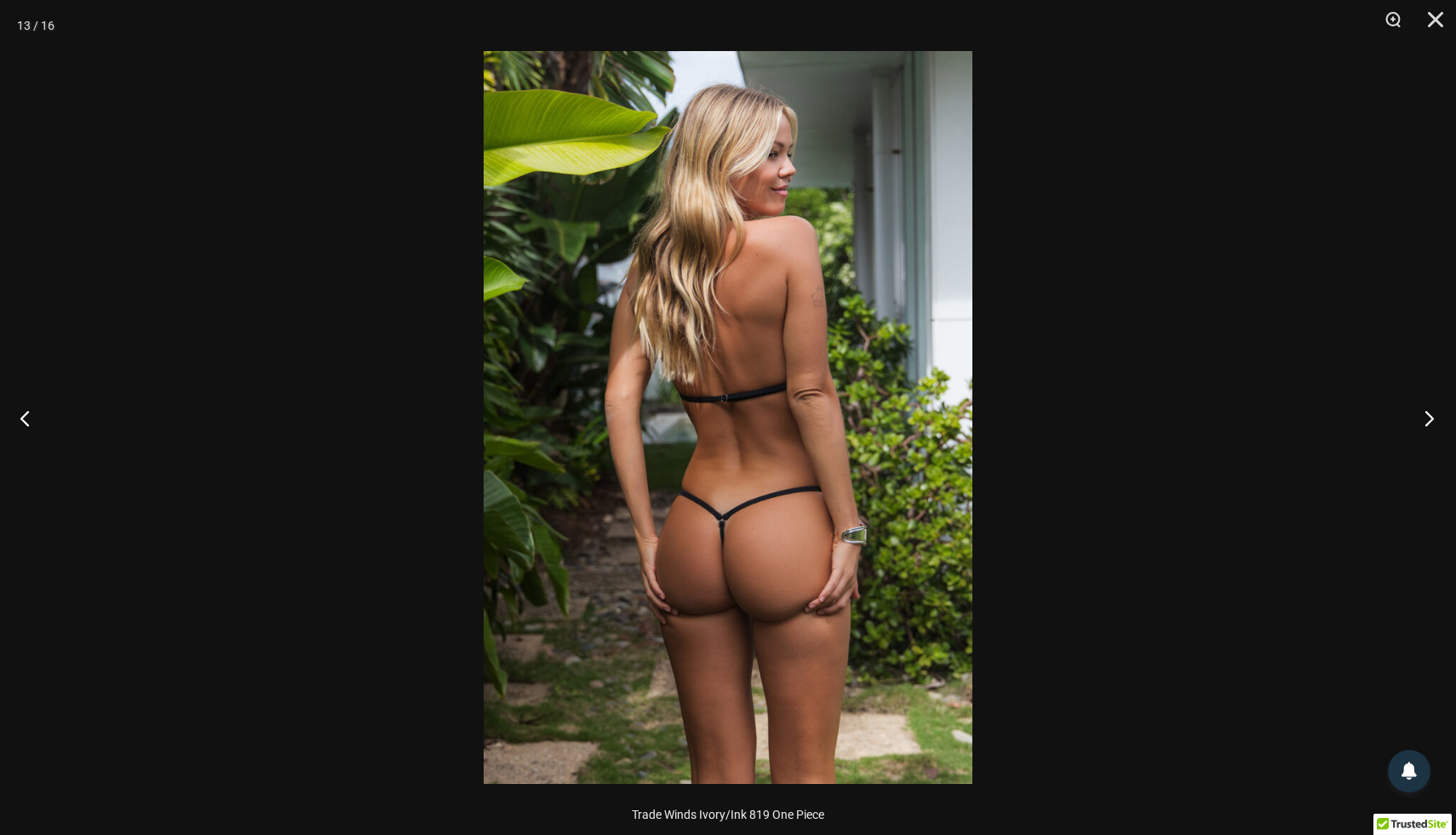
click at [1430, 419] on button "Next" at bounding box center [1424, 418] width 64 height 85
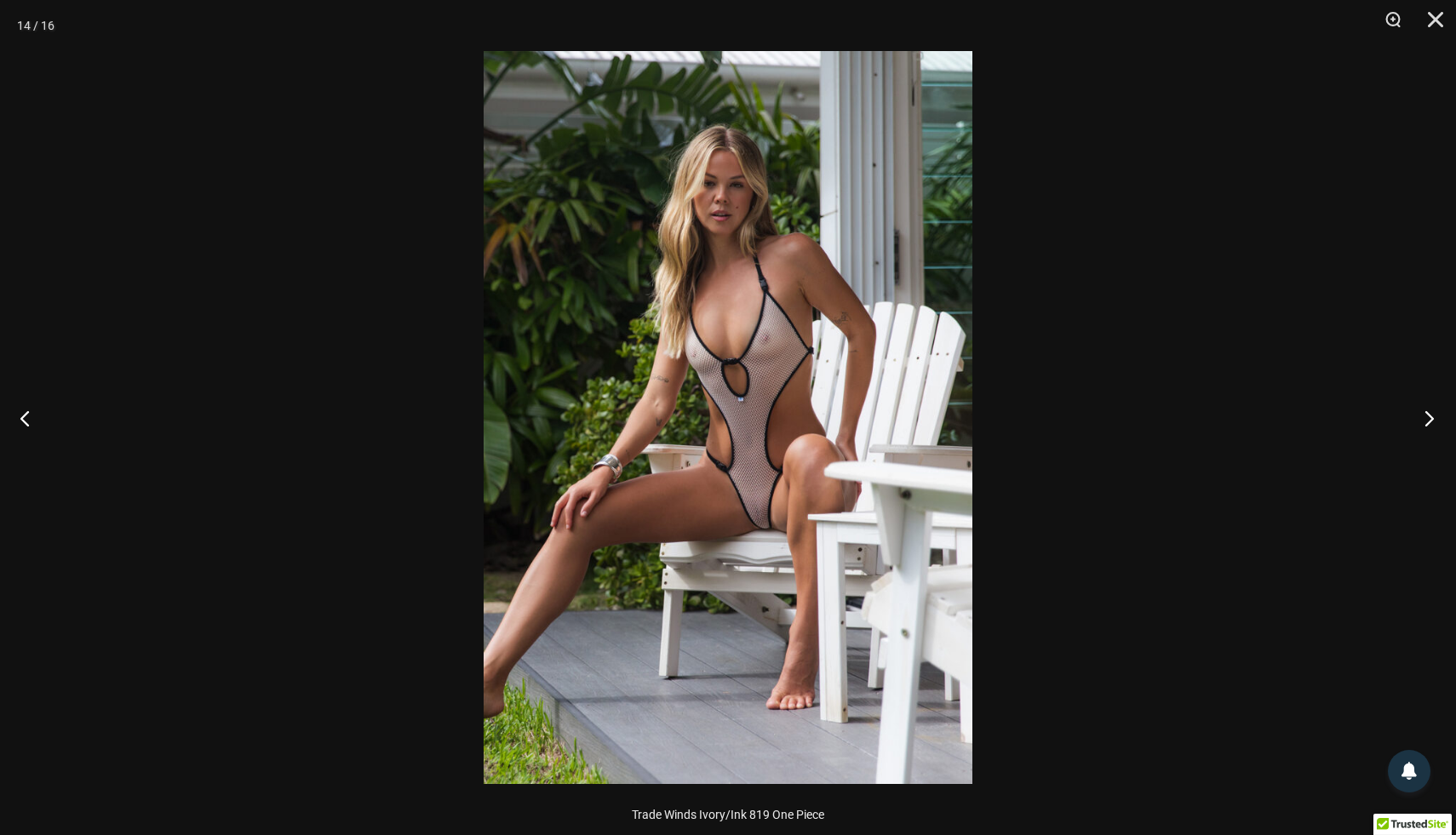
click at [1430, 419] on button "Next" at bounding box center [1424, 418] width 64 height 85
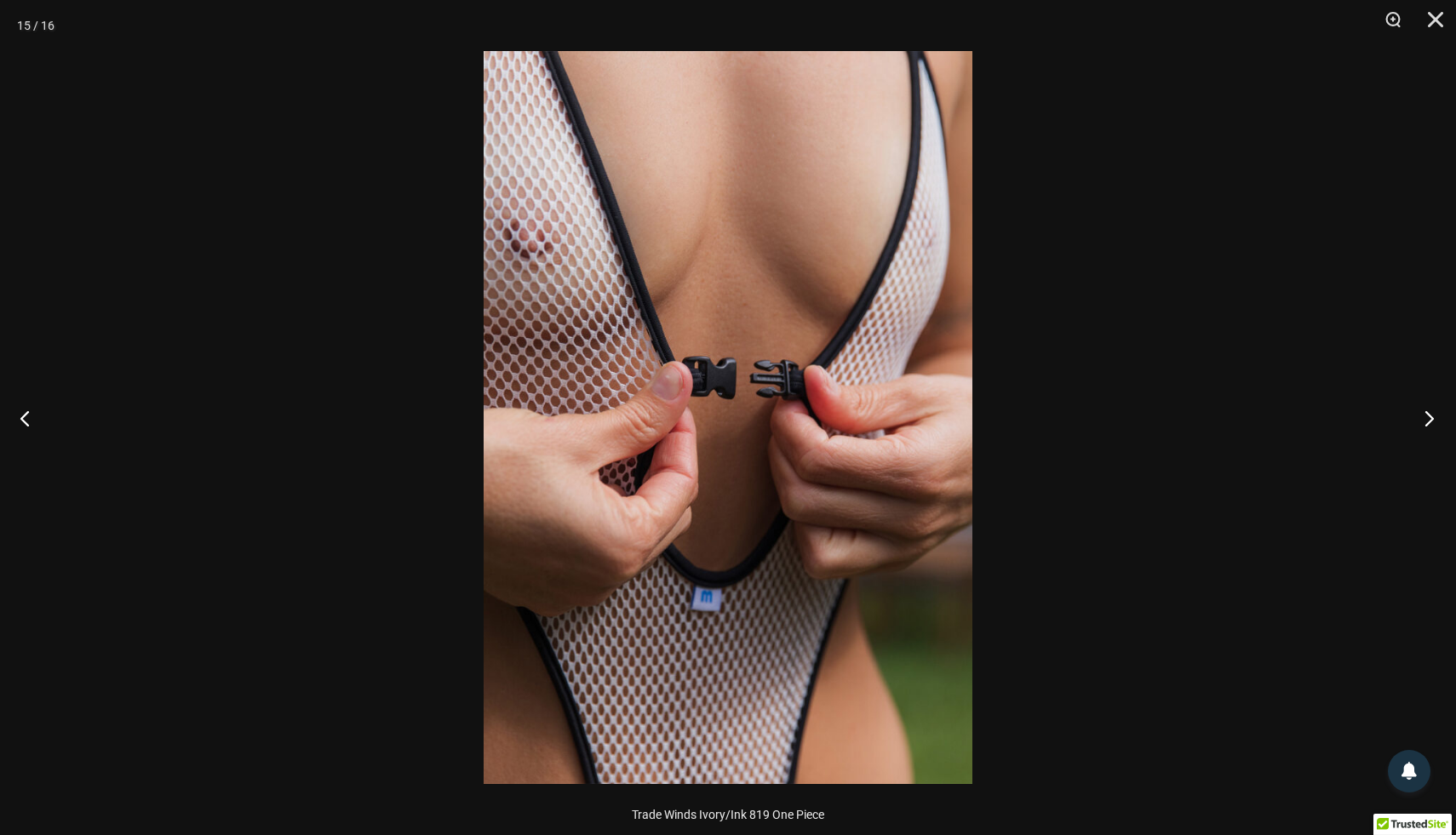
click at [1430, 419] on button "Next" at bounding box center [1424, 418] width 64 height 85
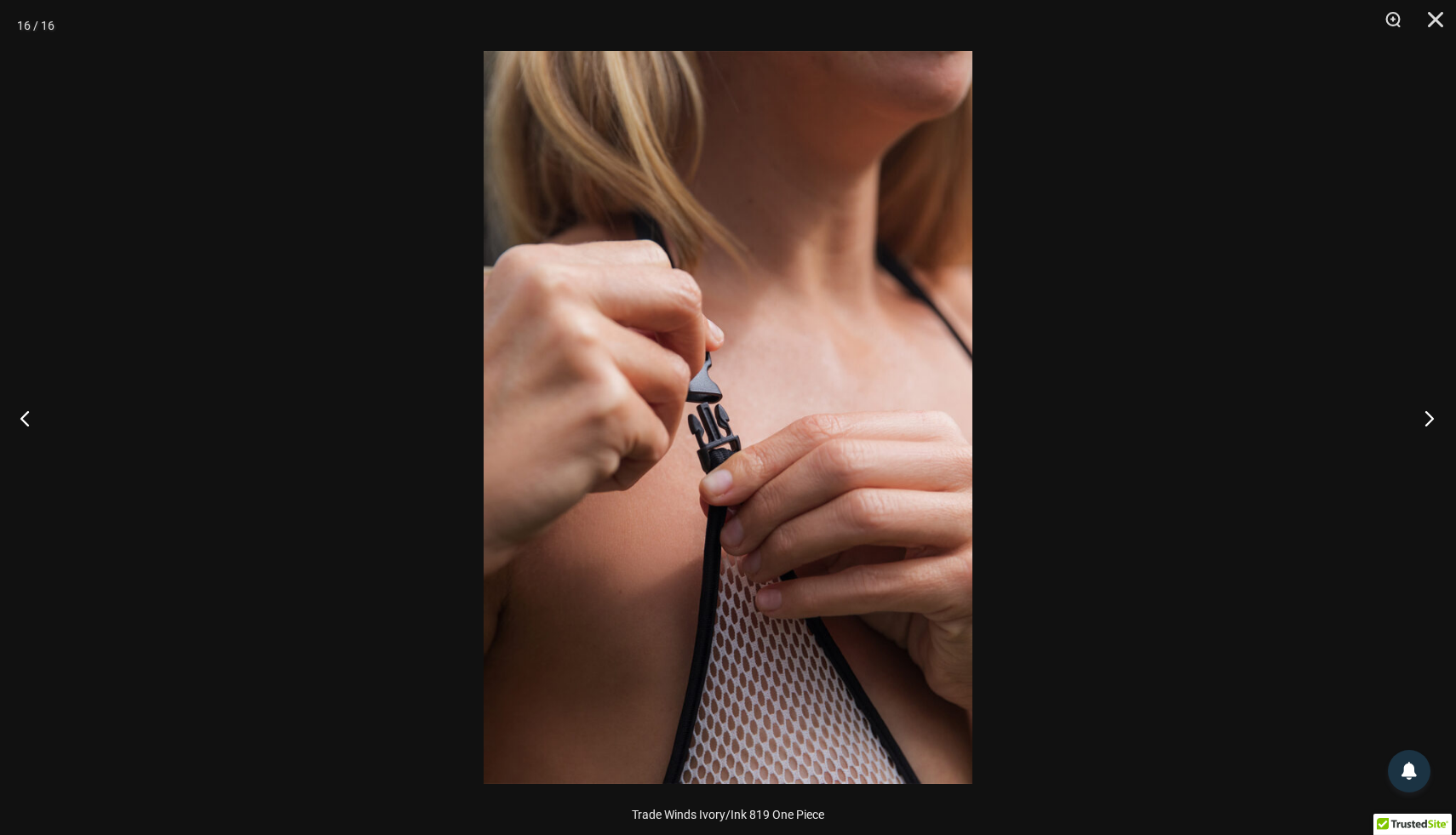
click at [1430, 419] on button "Next" at bounding box center [1424, 418] width 64 height 85
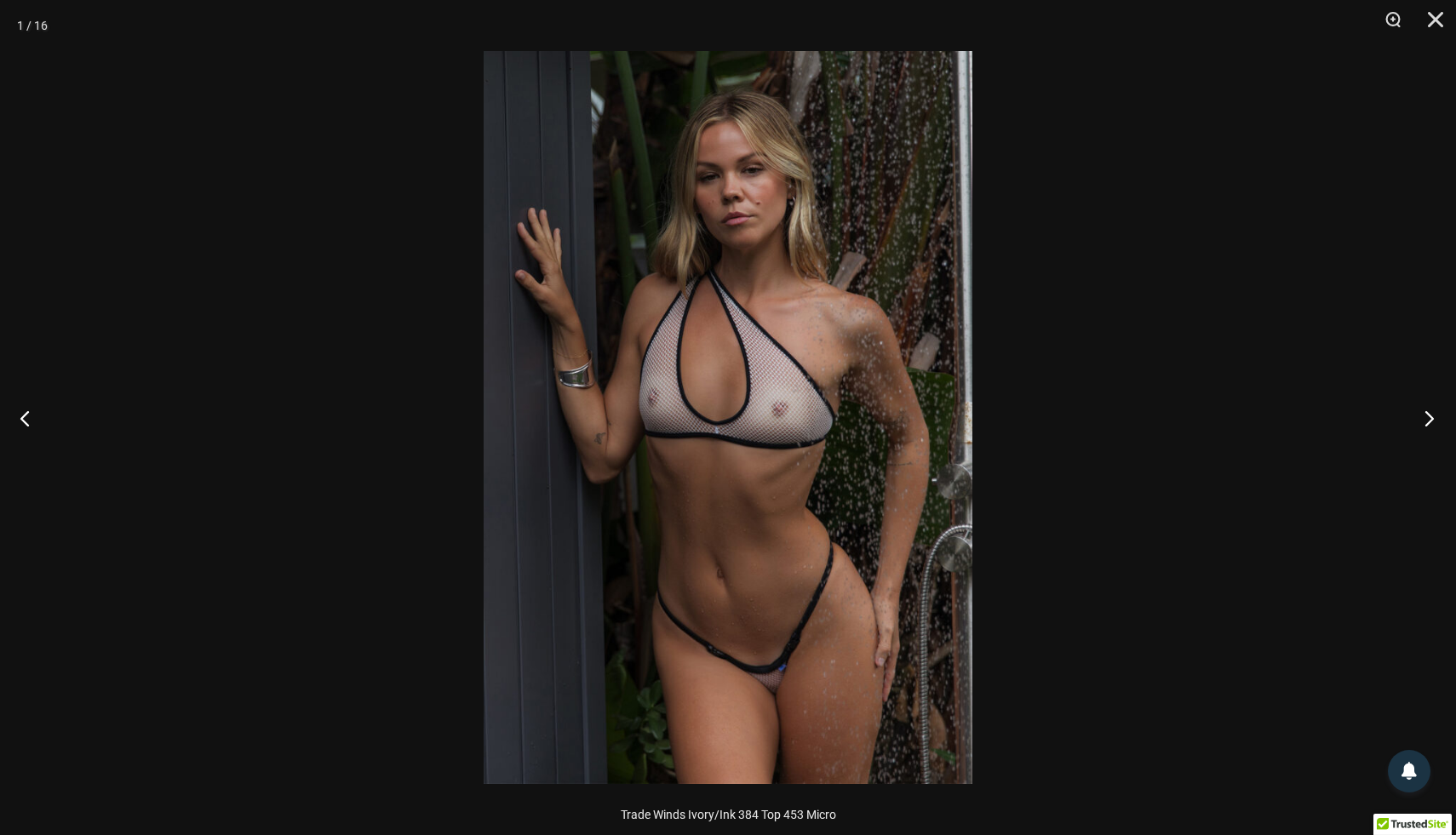
click at [1430, 419] on button "Next" at bounding box center [1424, 418] width 64 height 85
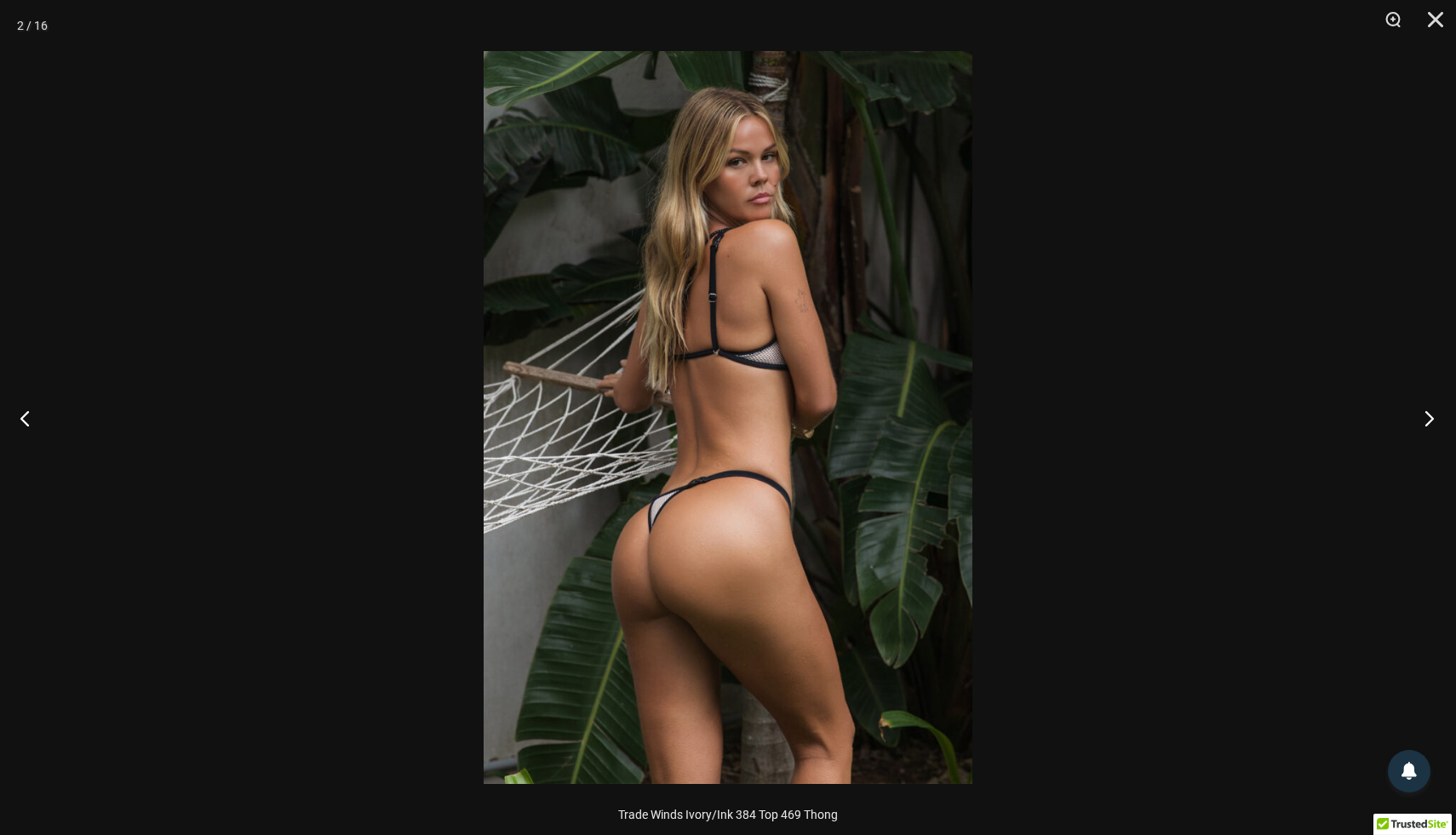
click at [1430, 419] on button "Next" at bounding box center [1424, 418] width 64 height 85
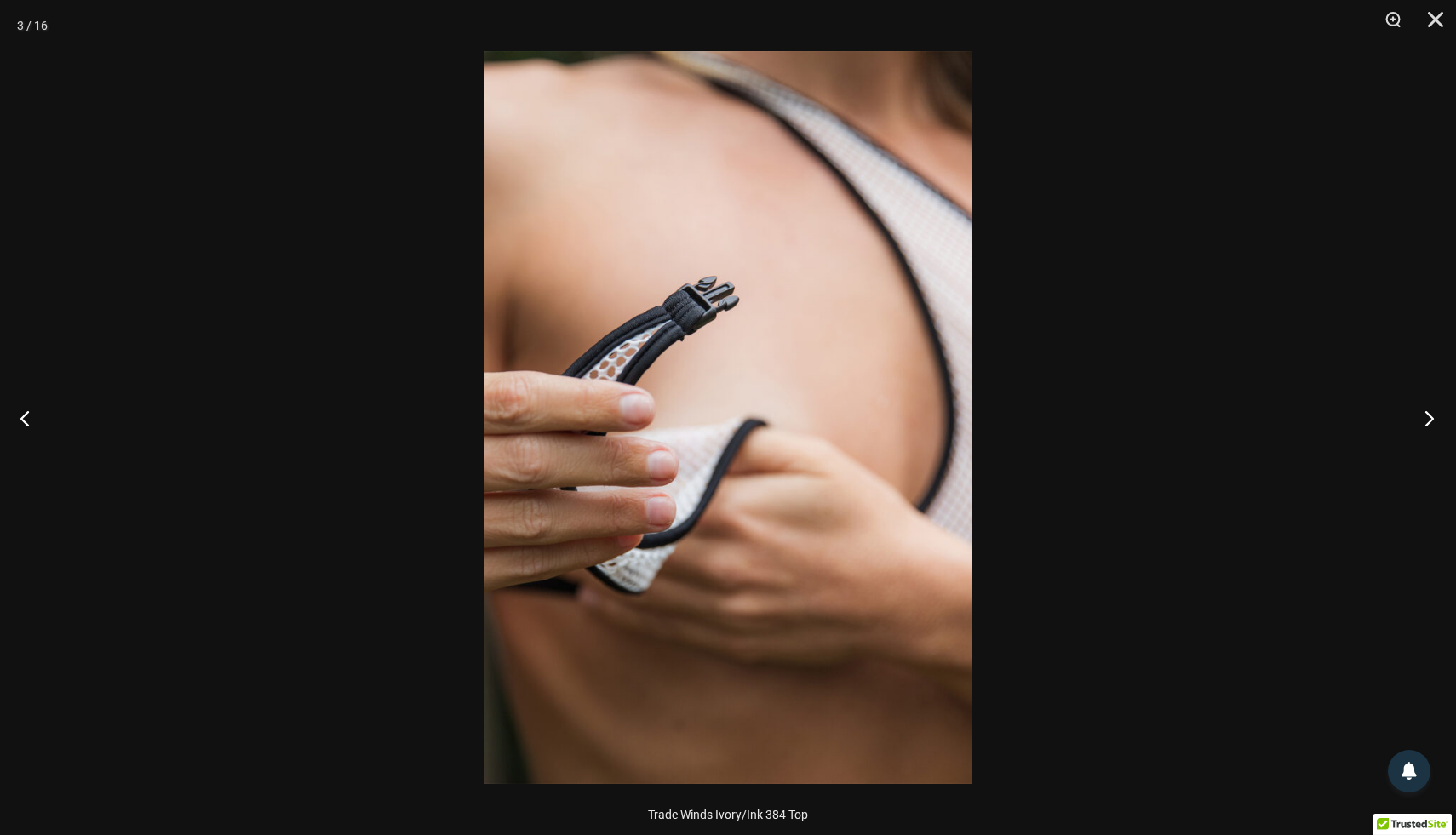
click at [1430, 419] on button "Next" at bounding box center [1424, 418] width 64 height 85
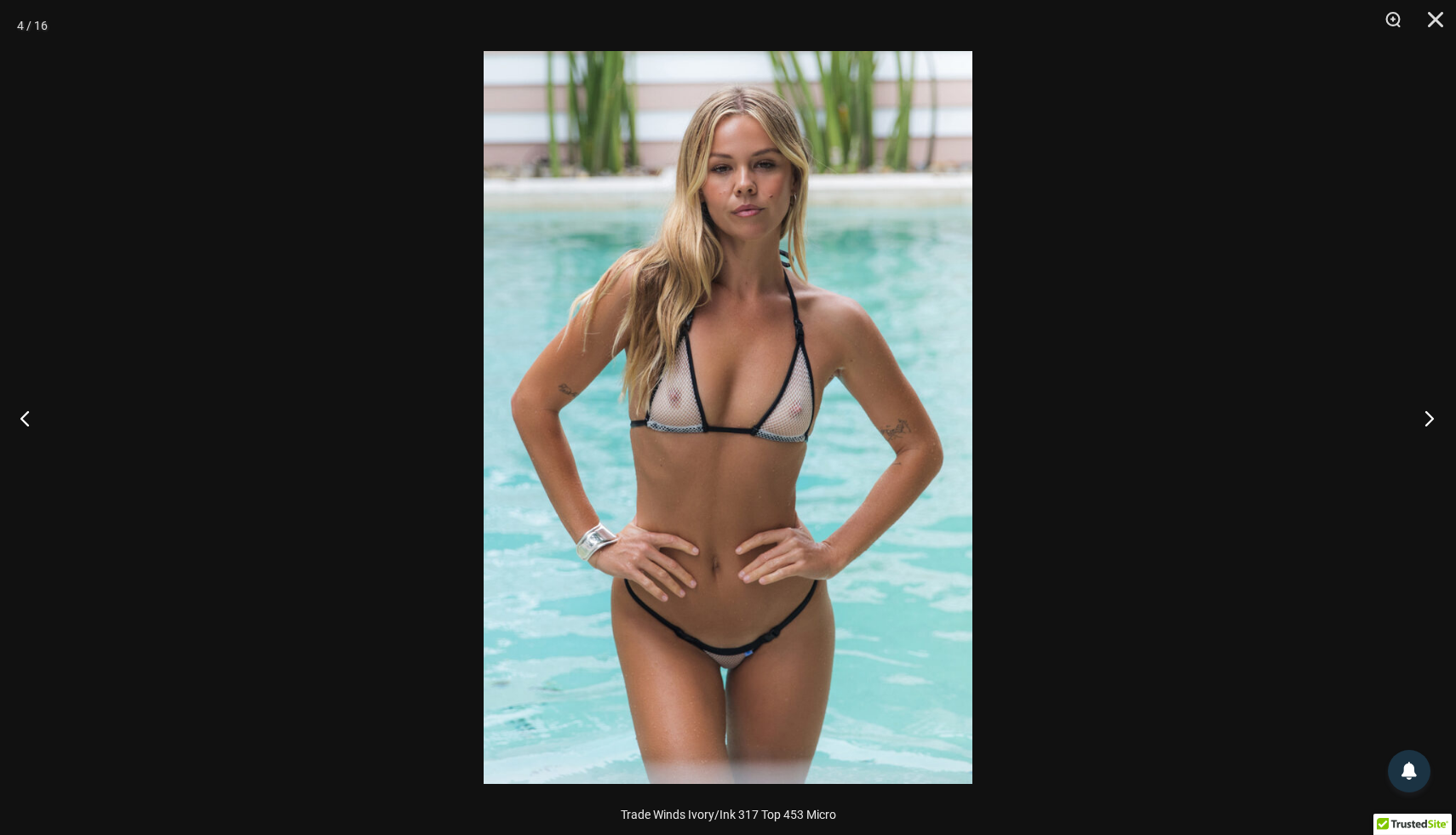
click at [1430, 419] on button "Next" at bounding box center [1424, 418] width 64 height 85
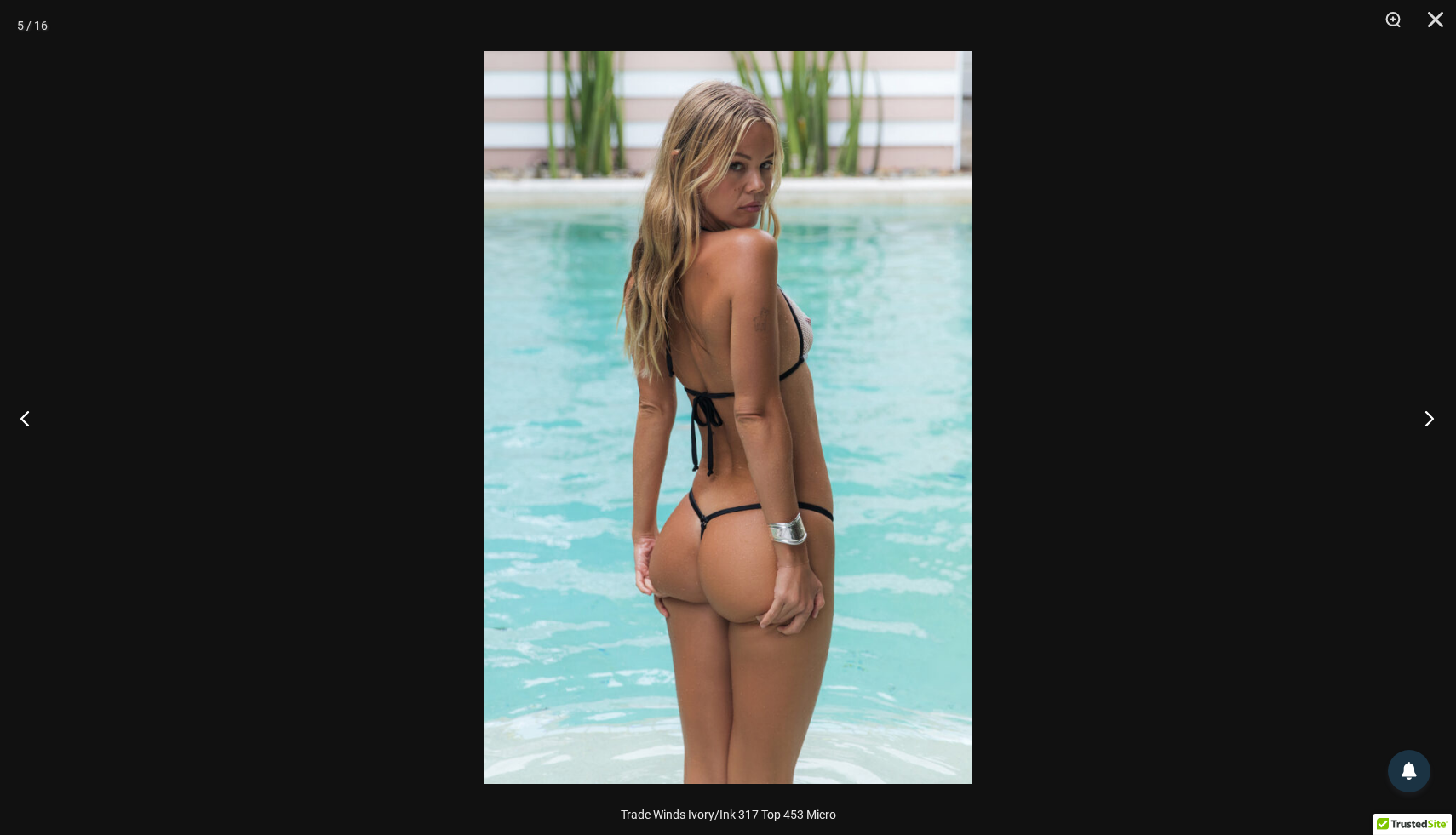
click at [1430, 419] on button "Next" at bounding box center [1424, 418] width 64 height 85
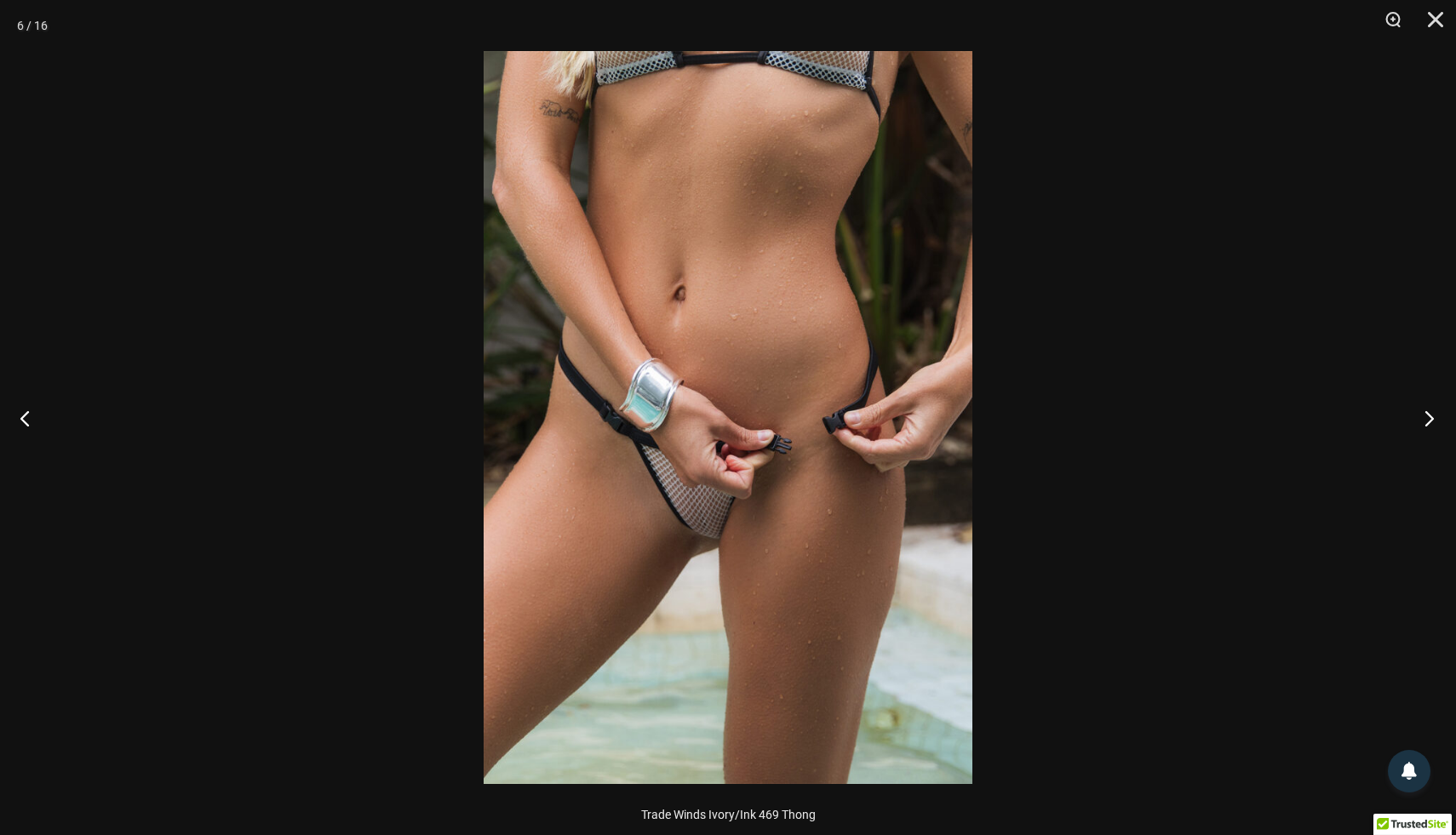
click at [1430, 419] on button "Next" at bounding box center [1424, 418] width 64 height 85
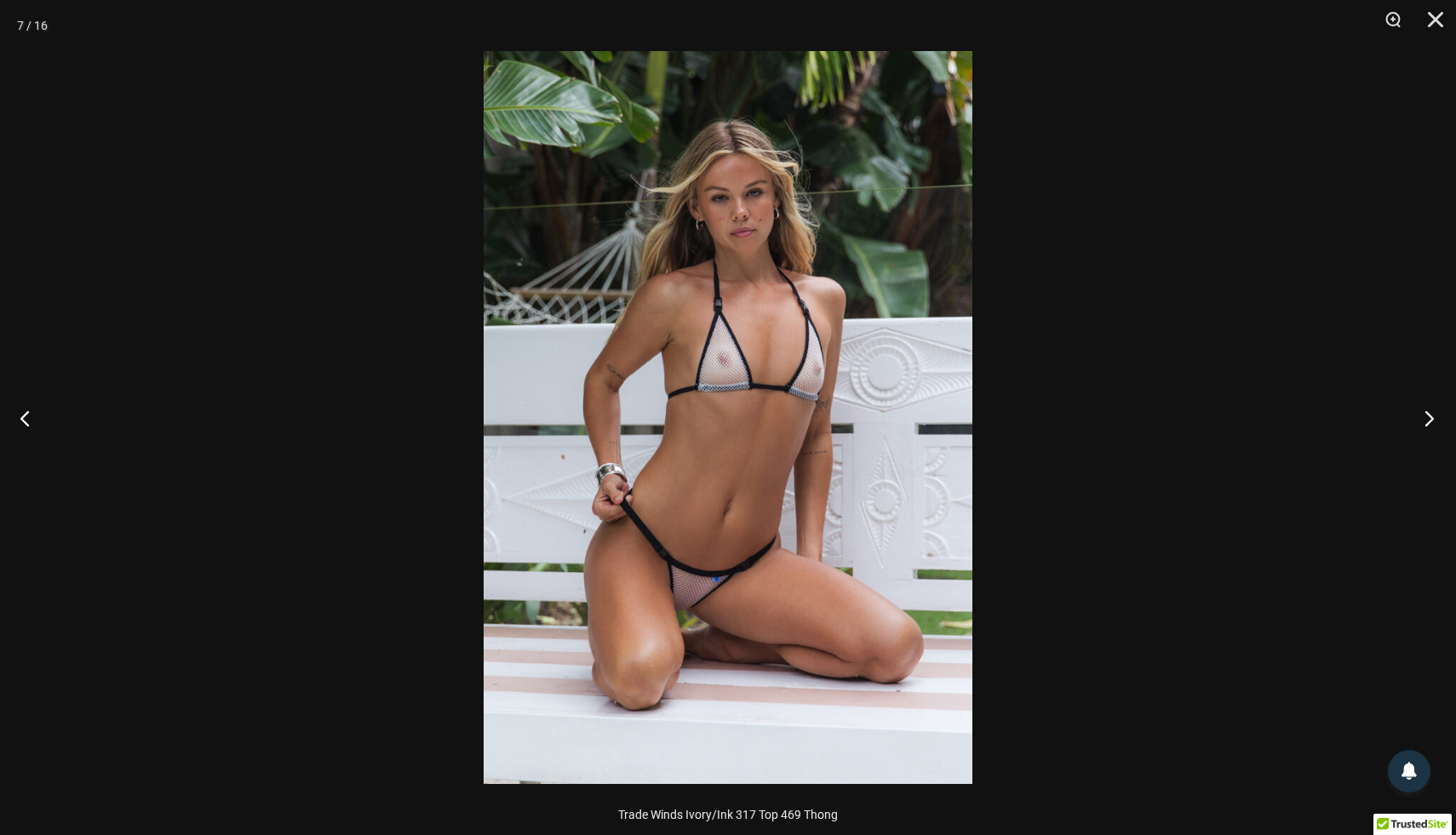
click at [1430, 419] on button "Next" at bounding box center [1424, 418] width 64 height 85
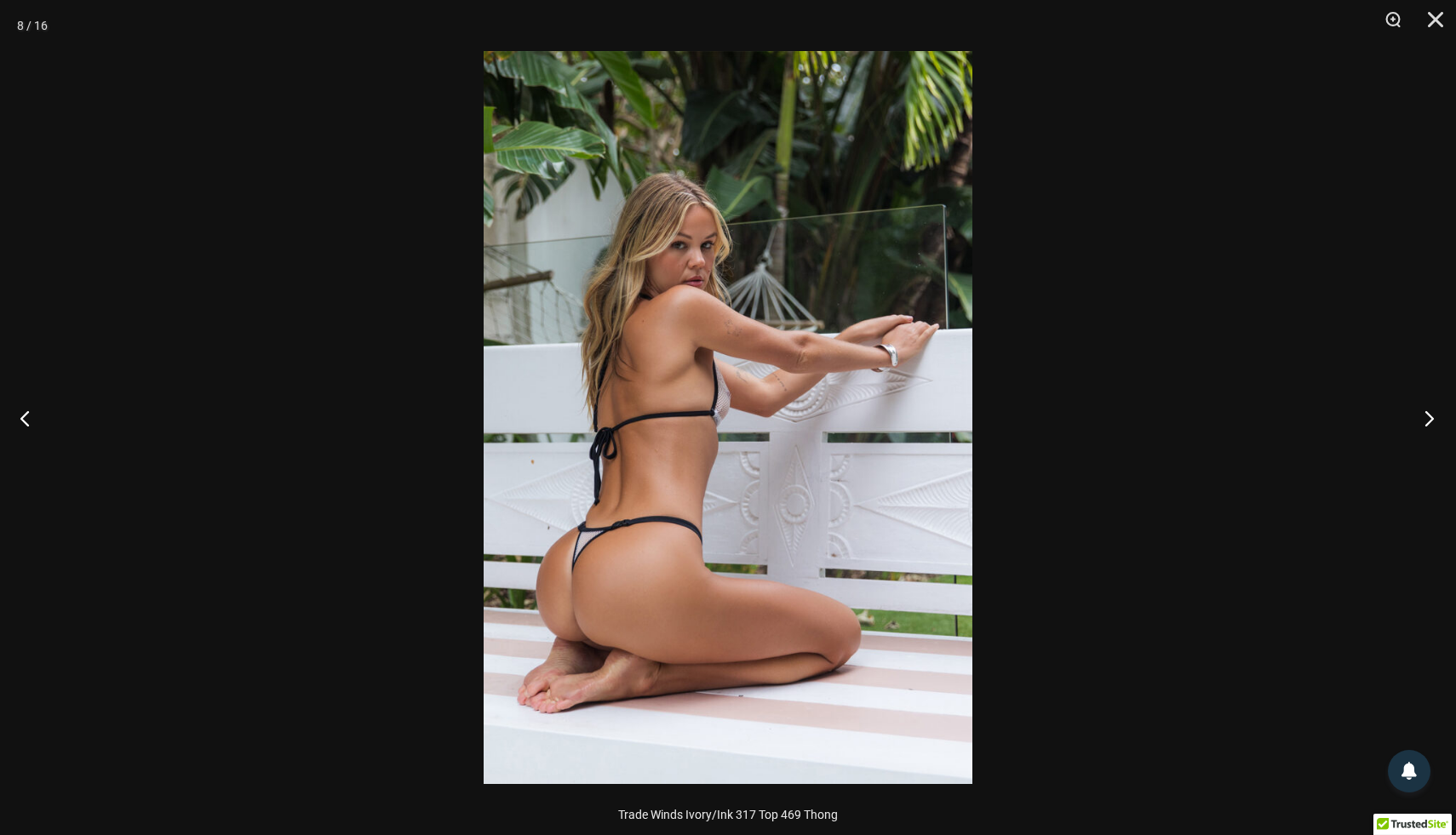
click at [1430, 419] on button "Next" at bounding box center [1424, 418] width 64 height 85
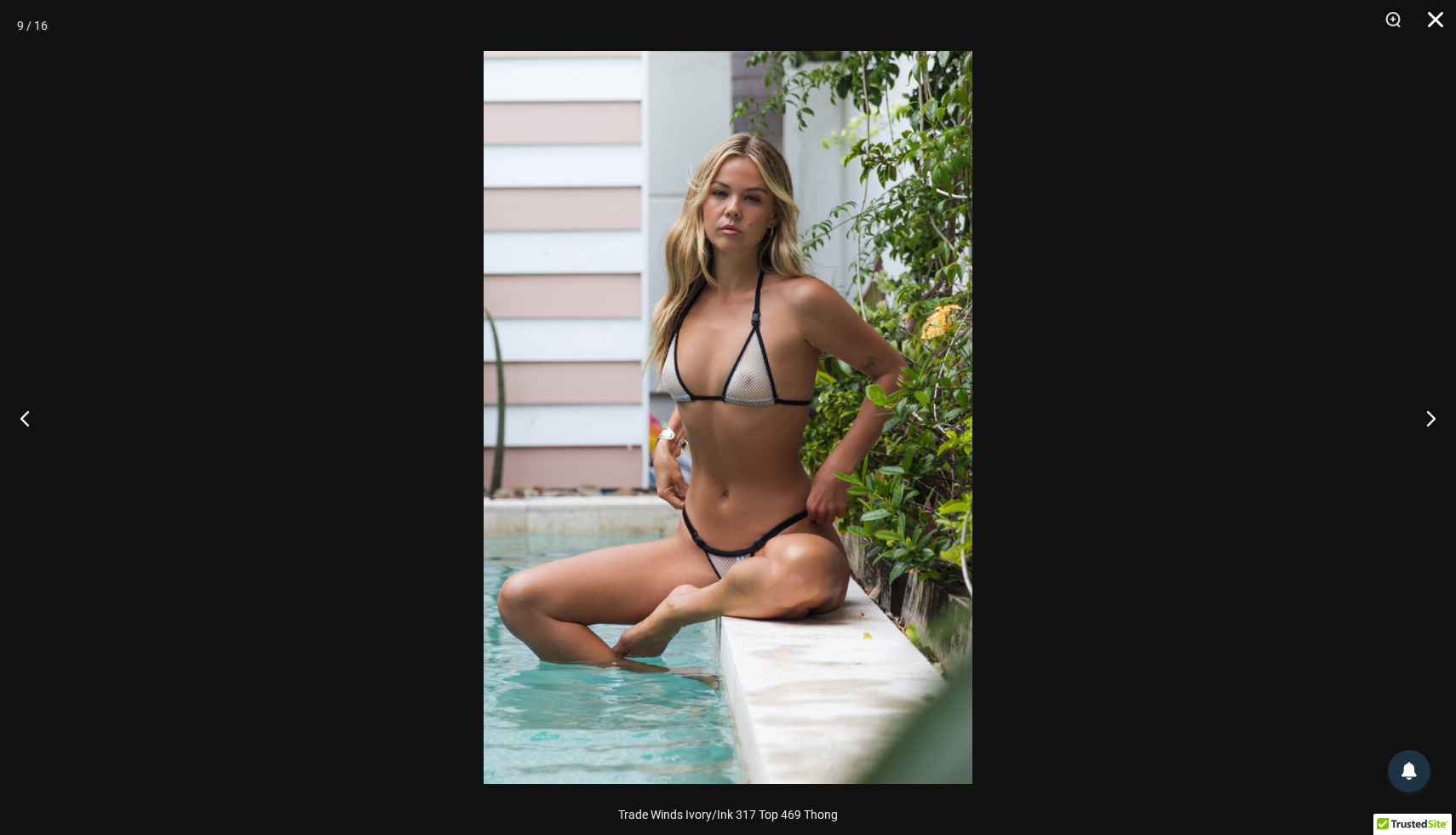
click at [1428, 22] on button "Close" at bounding box center [1429, 25] width 42 height 51
